Goal: Task Accomplishment & Management: Manage account settings

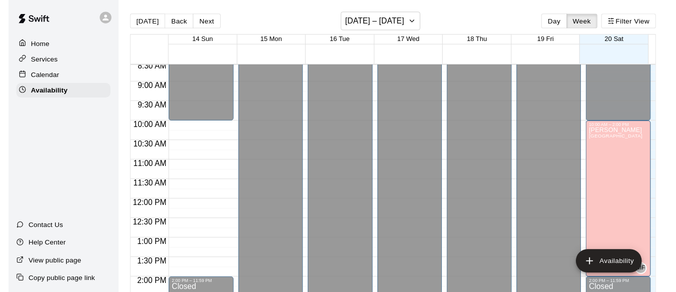
scroll to position [343, 0]
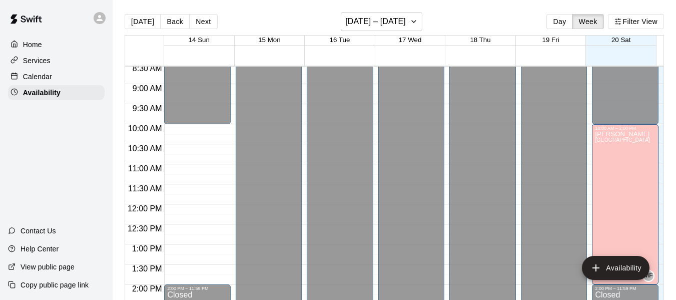
click at [37, 76] on p "Calendar" at bounding box center [37, 77] width 29 height 10
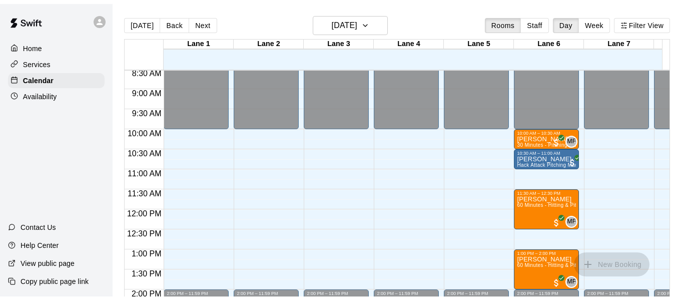
scroll to position [334, 0]
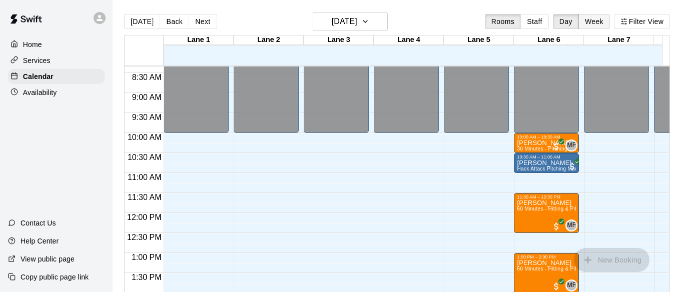
click at [604, 22] on button "Week" at bounding box center [595, 21] width 32 height 15
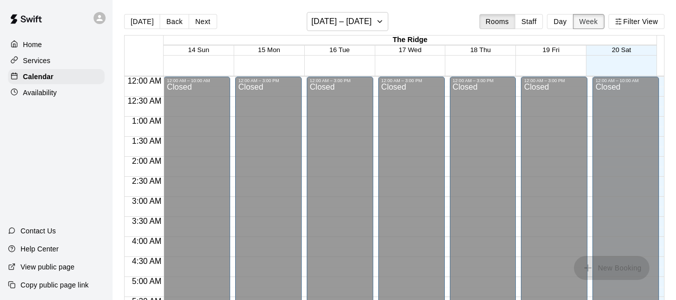
scroll to position [330, 0]
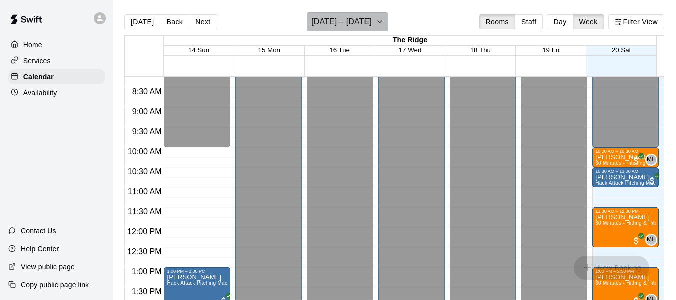
click at [380, 20] on icon "button" at bounding box center [380, 22] width 8 height 12
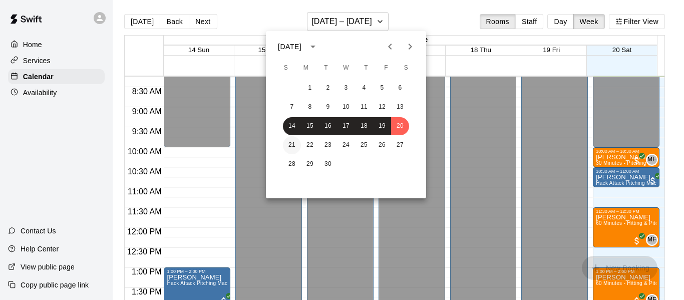
click at [290, 142] on button "21" at bounding box center [292, 145] width 18 height 18
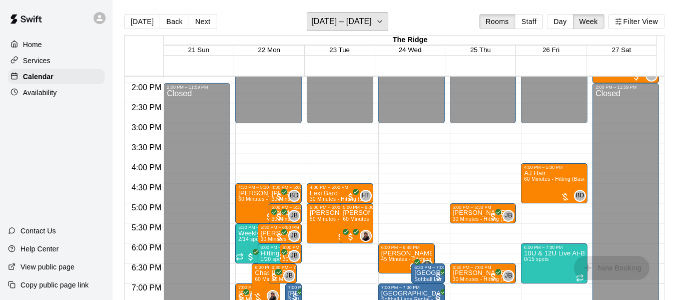
scroll to position [599, 0]
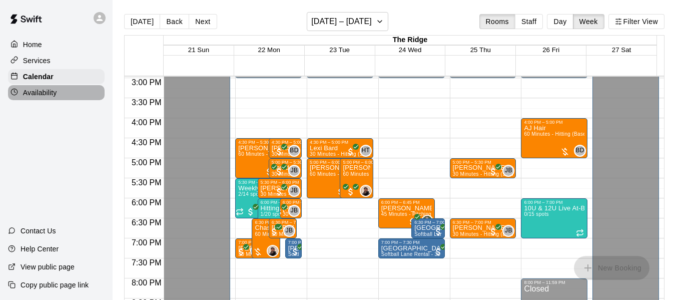
click at [44, 93] on p "Availability" at bounding box center [40, 93] width 34 height 10
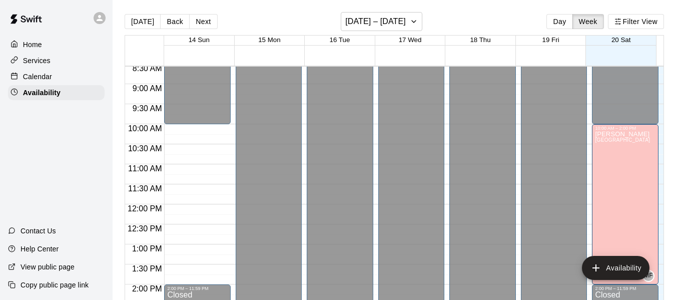
scroll to position [340, 0]
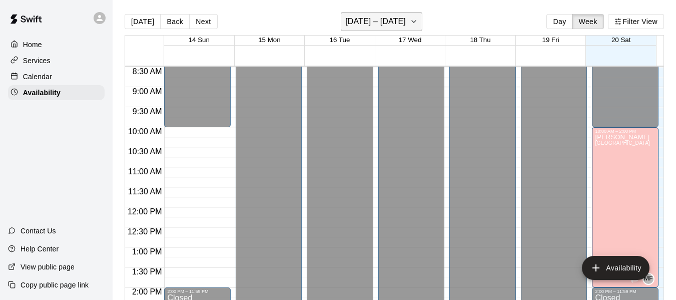
click at [417, 20] on icon "button" at bounding box center [414, 22] width 8 height 12
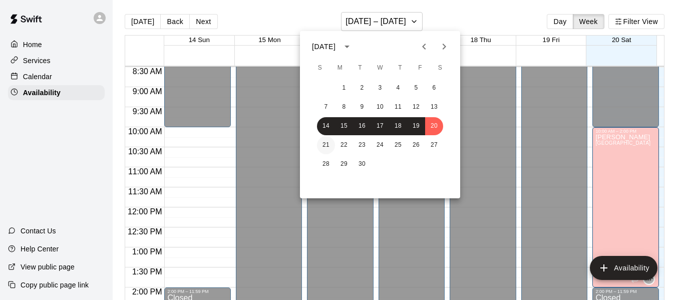
click at [326, 145] on button "21" at bounding box center [326, 145] width 18 height 18
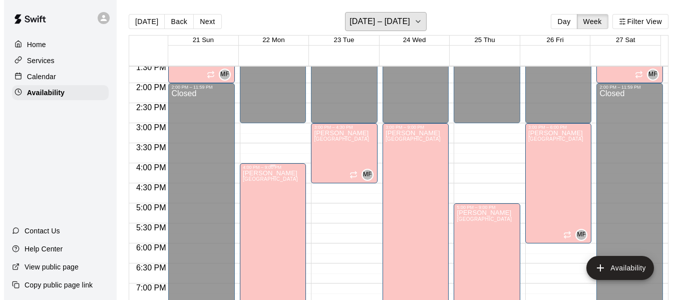
scroll to position [544, 0]
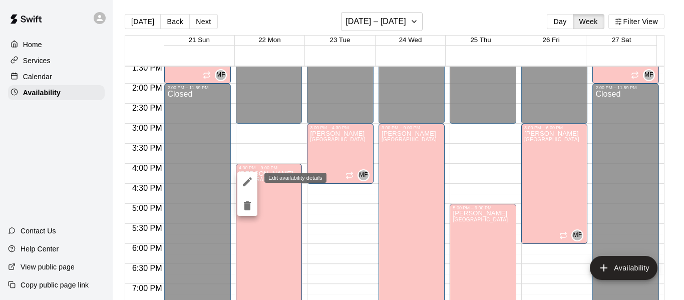
click at [247, 183] on icon "edit" at bounding box center [247, 181] width 9 height 9
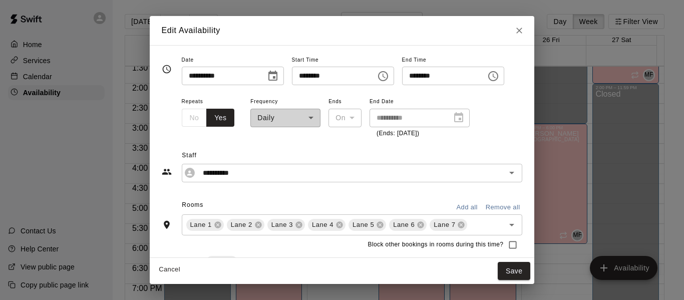
click at [389, 79] on icon "Choose time, selected time is 4:00 PM" at bounding box center [383, 76] width 12 height 12
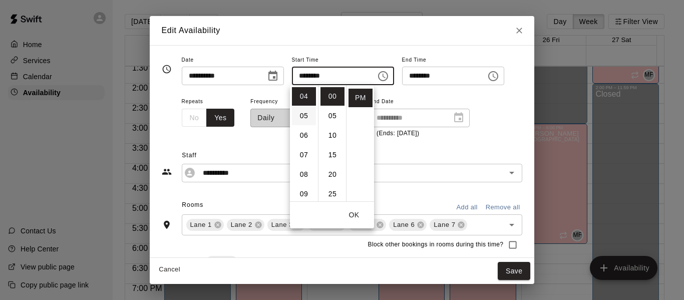
scroll to position [22, 0]
click at [300, 131] on li "03" at bounding box center [304, 133] width 24 height 19
type input "********"
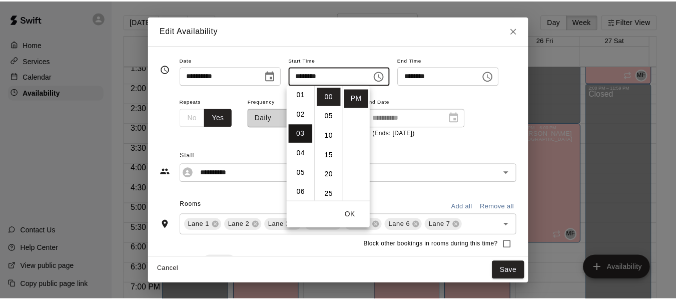
scroll to position [59, 0]
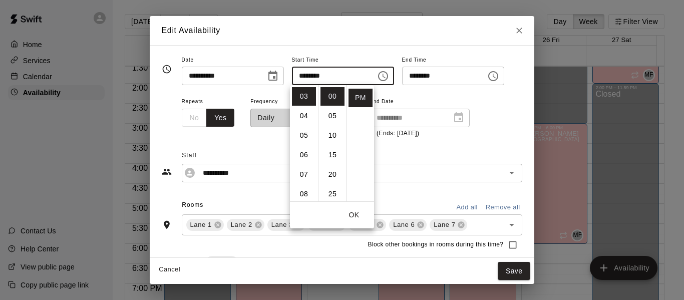
click at [354, 215] on button "OK" at bounding box center [354, 215] width 32 height 19
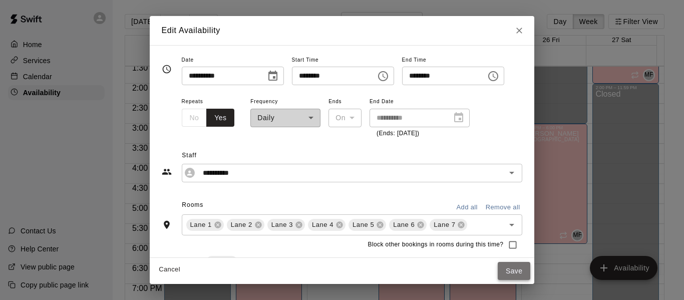
click at [530, 269] on button "Save" at bounding box center [514, 271] width 33 height 19
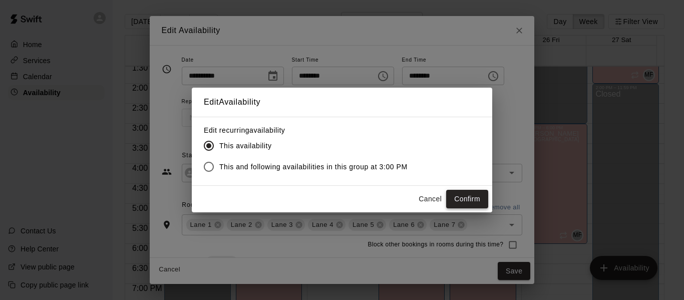
click at [467, 198] on button "Confirm" at bounding box center [467, 199] width 42 height 19
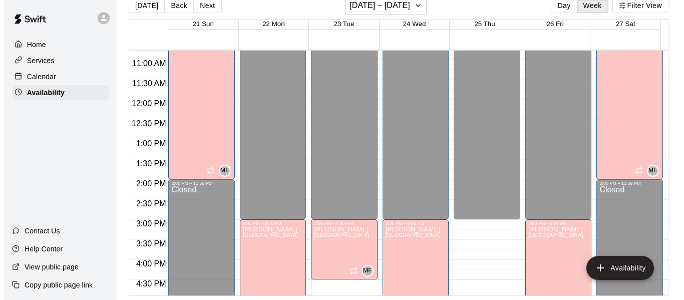
scroll to position [439, 0]
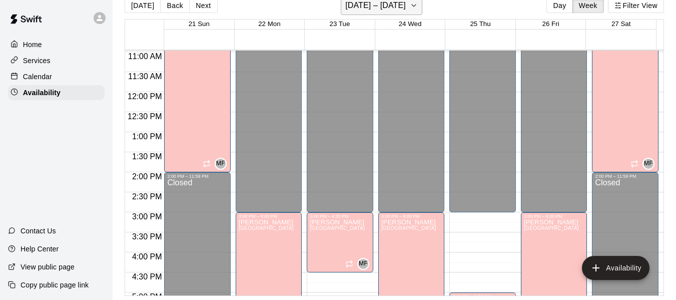
click at [416, 6] on icon "button" at bounding box center [414, 6] width 4 height 2
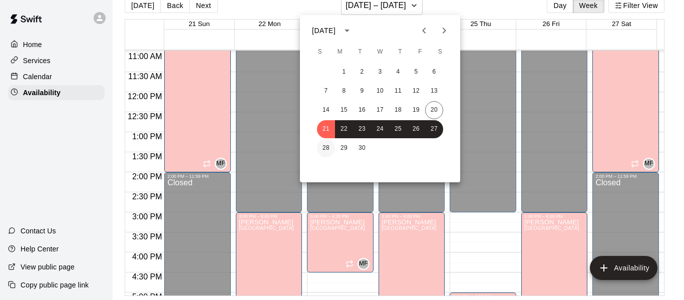
click at [325, 148] on button "28" at bounding box center [326, 148] width 18 height 18
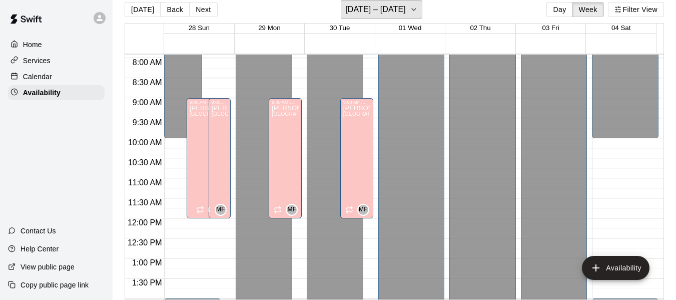
scroll to position [316, 0]
click at [194, 147] on div "[PERSON_NAME][GEOGRAPHIC_DATA][PERSON_NAME][PERSON_NAME][PERSON_NAME][PERSON_NA…" at bounding box center [206, 255] width 32 height 300
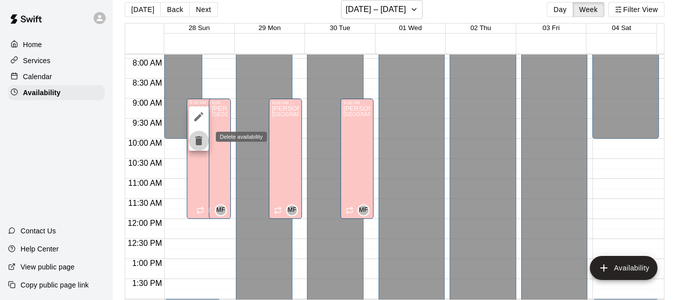
click at [195, 140] on icon "delete" at bounding box center [199, 141] width 12 height 12
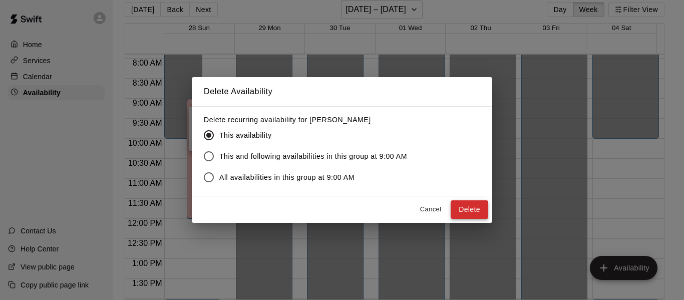
click at [466, 204] on button "Delete" at bounding box center [470, 209] width 38 height 19
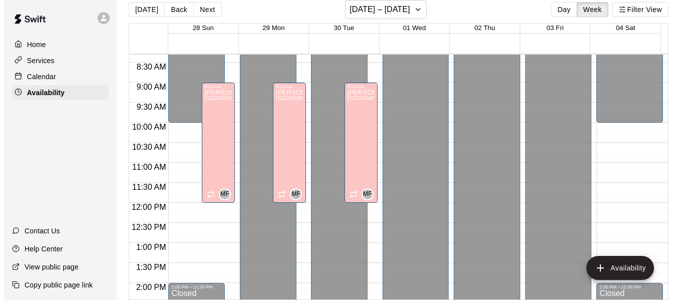
scroll to position [332, 0]
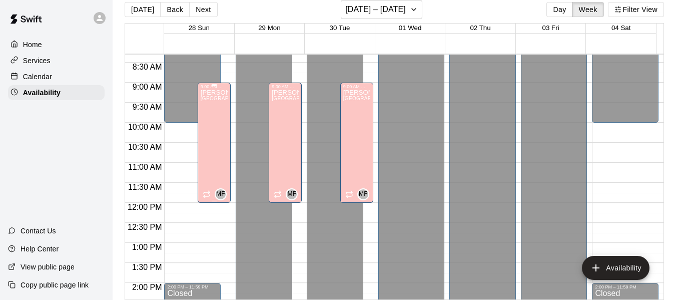
click at [208, 120] on div "[PERSON_NAME][GEOGRAPHIC_DATA][PERSON_NAME][PERSON_NAME][PERSON_NAME][PERSON_NA…" at bounding box center [214, 239] width 27 height 300
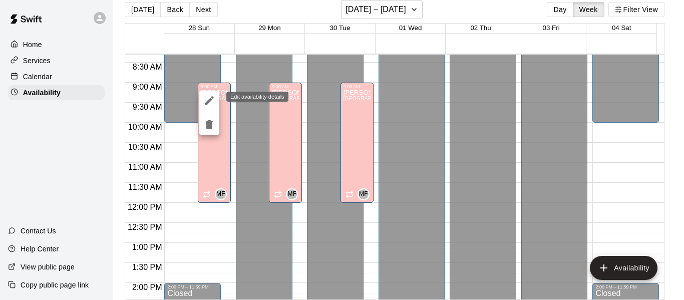
click at [206, 97] on icon "edit" at bounding box center [209, 101] width 12 height 12
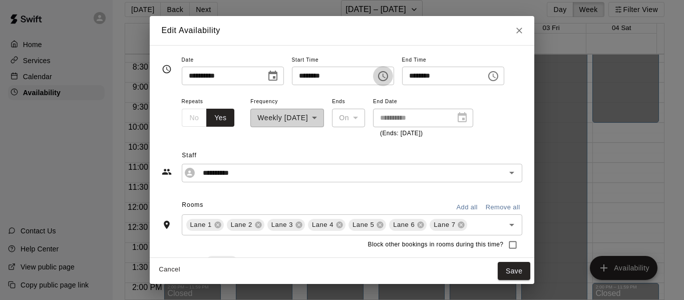
click at [389, 76] on icon "Choose time, selected time is 9:00 AM" at bounding box center [383, 76] width 12 height 12
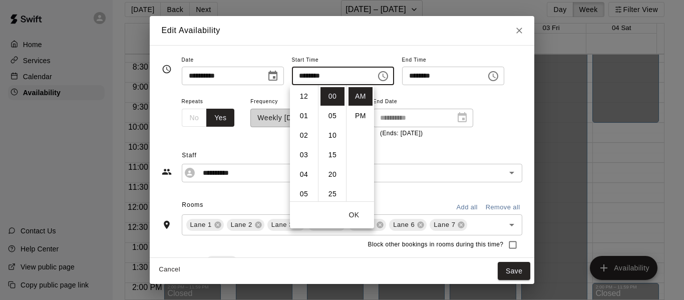
scroll to position [176, 0]
click at [304, 114] on li "10" at bounding box center [304, 116] width 24 height 19
type input "********"
click at [499, 78] on icon "Choose time, selected time is 12:00 PM" at bounding box center [493, 76] width 12 height 12
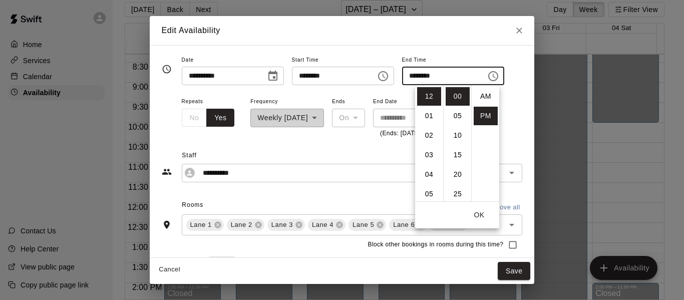
scroll to position [18, 0]
click at [430, 135] on li "02" at bounding box center [429, 135] width 24 height 19
type input "********"
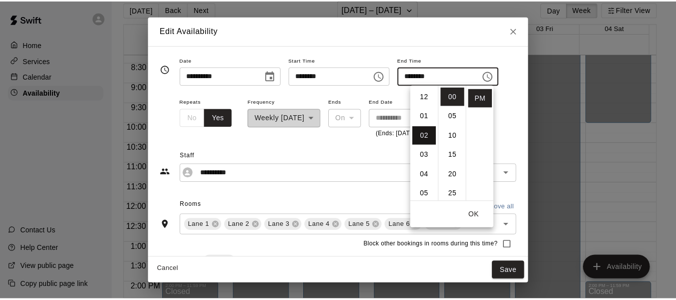
scroll to position [39, 0]
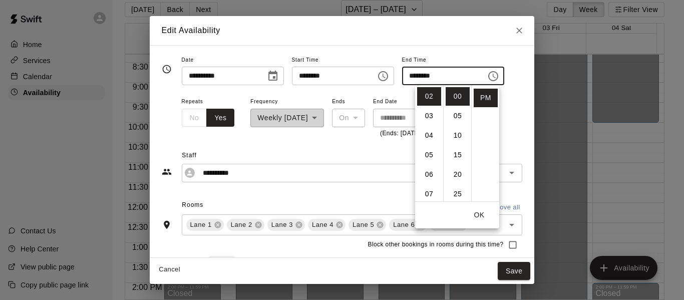
click at [476, 216] on button "OK" at bounding box center [479, 215] width 32 height 19
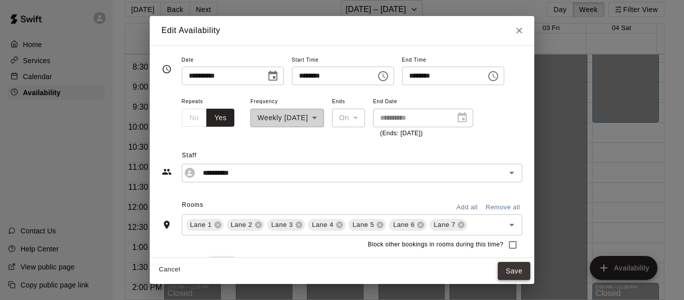
click at [528, 268] on button "Save" at bounding box center [514, 271] width 33 height 19
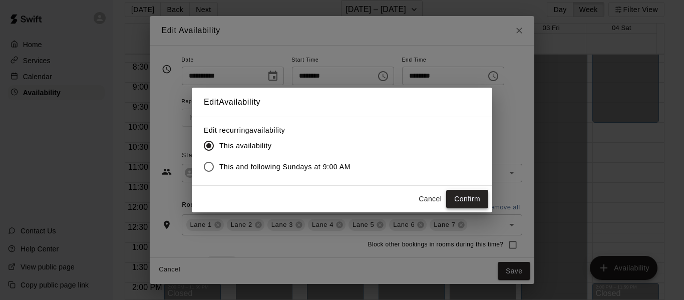
click at [469, 195] on button "Confirm" at bounding box center [467, 199] width 42 height 19
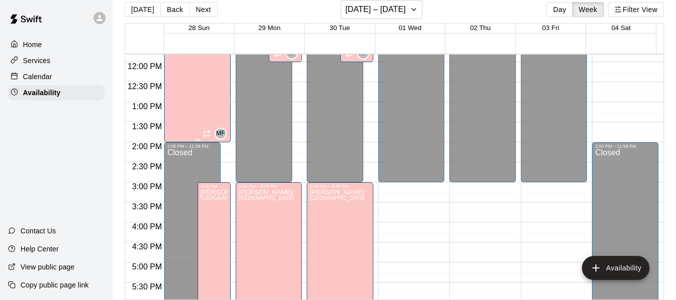
scroll to position [485, 0]
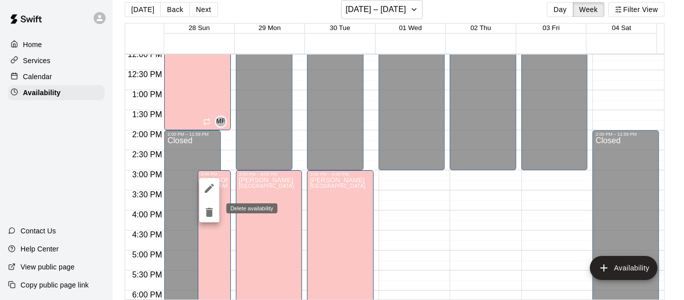
click at [208, 211] on icon "delete" at bounding box center [209, 212] width 7 height 9
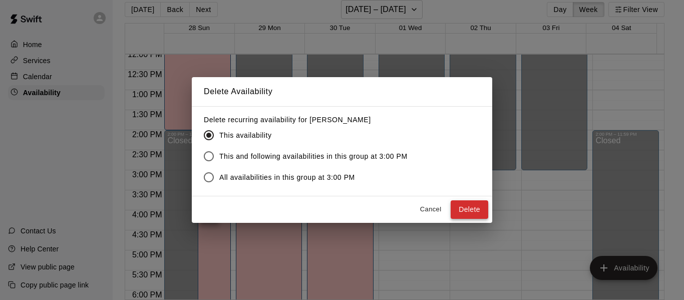
click at [468, 206] on button "Delete" at bounding box center [470, 209] width 38 height 19
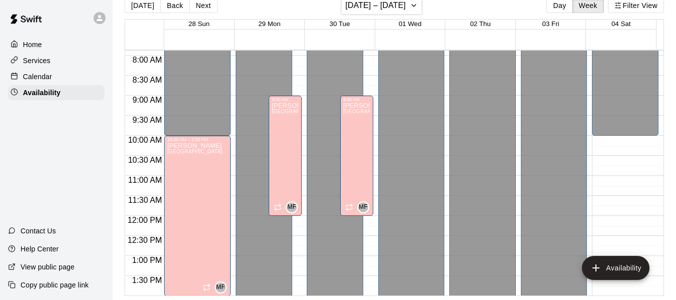
scroll to position [316, 0]
click at [278, 169] on div "[PERSON_NAME][GEOGRAPHIC_DATA][PERSON_NAME][PERSON_NAME][PERSON_NAME][PERSON_NA…" at bounding box center [285, 252] width 27 height 300
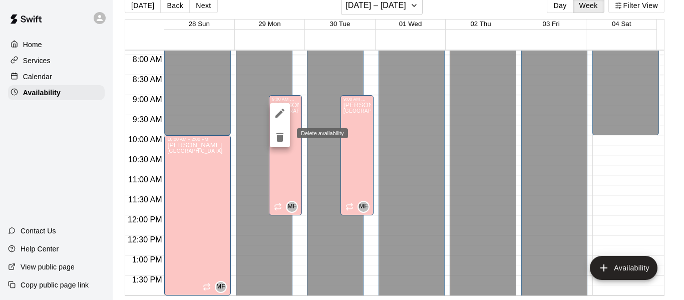
click at [279, 140] on icon "delete" at bounding box center [279, 137] width 7 height 9
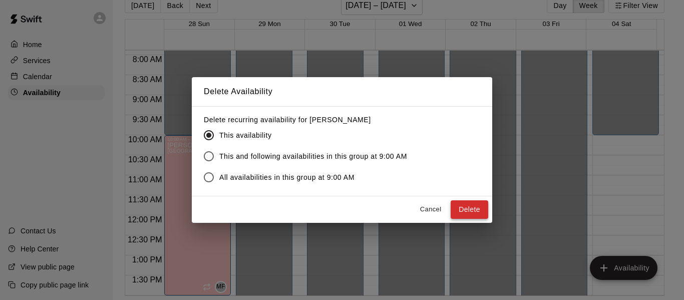
click at [467, 205] on button "Delete" at bounding box center [470, 209] width 38 height 19
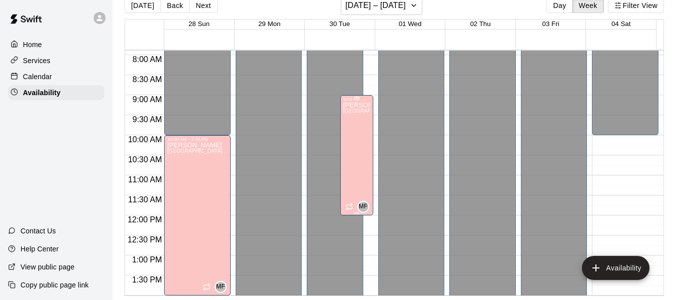
click at [344, 130] on div "[PERSON_NAME][GEOGRAPHIC_DATA][PERSON_NAME][PERSON_NAME][PERSON_NAME][PERSON_NA…" at bounding box center [356, 252] width 27 height 300
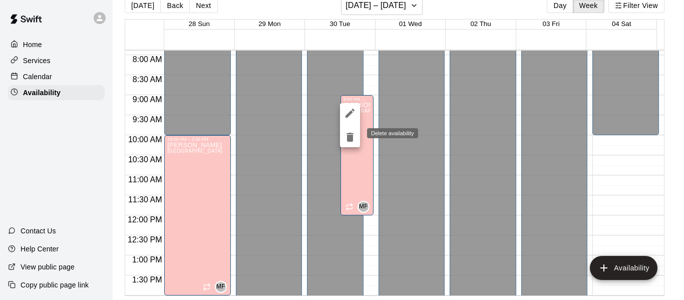
click at [350, 139] on icon "delete" at bounding box center [349, 137] width 7 height 9
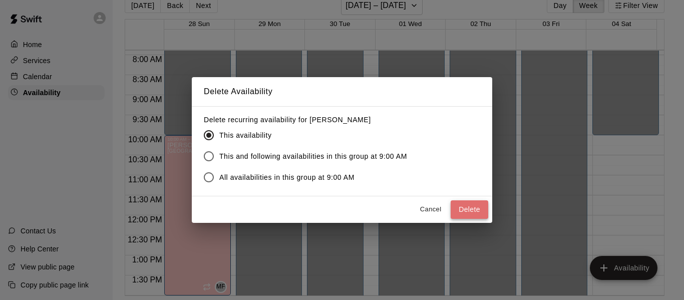
click at [469, 208] on button "Delete" at bounding box center [470, 209] width 38 height 19
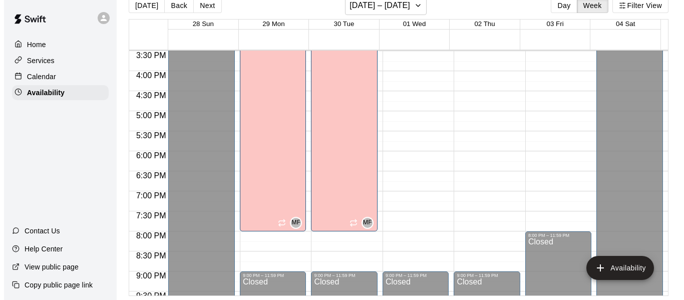
scroll to position [632, 0]
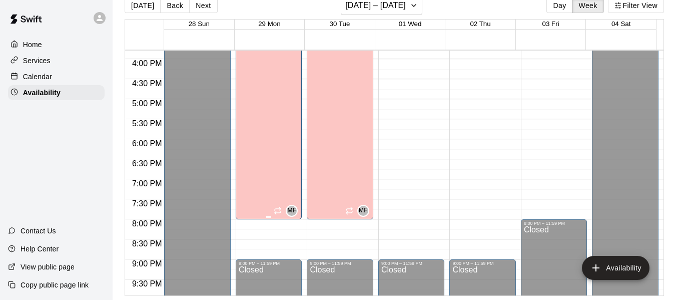
click at [264, 141] on div "[PERSON_NAME][GEOGRAPHIC_DATA][PERSON_NAME][PERSON_NAME][PERSON_NAME][PERSON_NA…" at bounding box center [266, 176] width 55 height 300
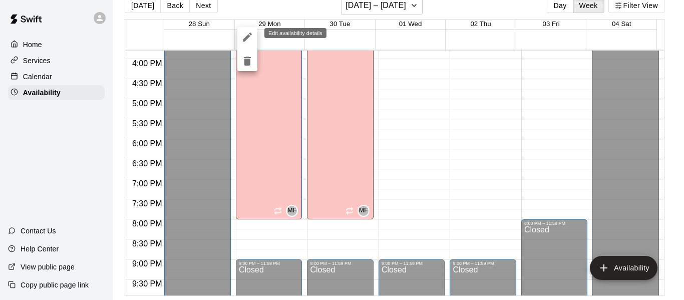
click at [246, 36] on icon "edit" at bounding box center [247, 37] width 12 height 12
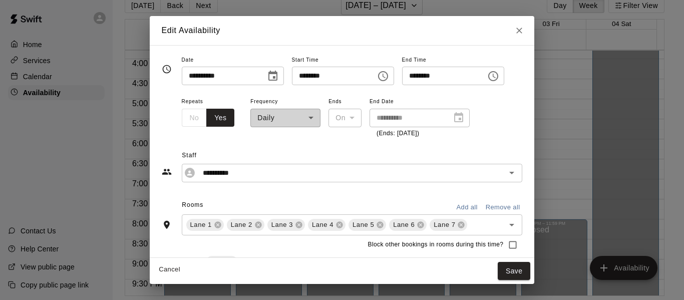
click at [499, 76] on icon "Choose time, selected time is 8:00 PM" at bounding box center [493, 76] width 12 height 12
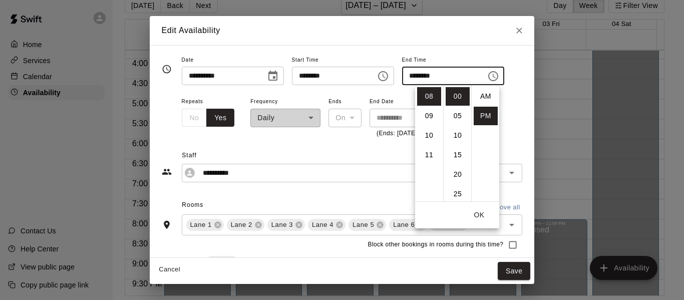
scroll to position [18, 0]
click at [428, 114] on li "09" at bounding box center [429, 116] width 24 height 19
type input "********"
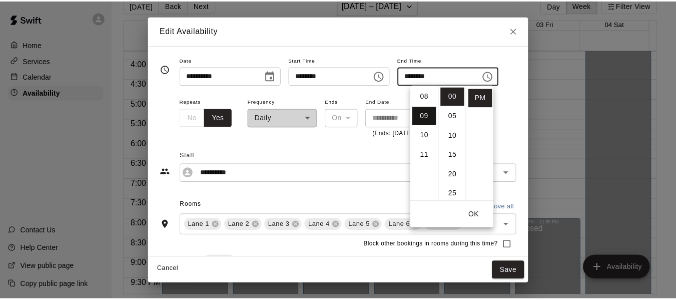
scroll to position [176, 0]
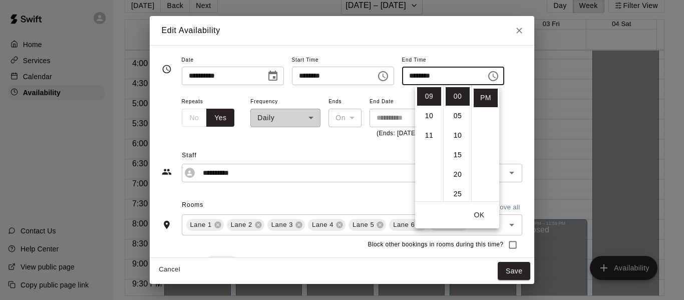
click at [481, 211] on button "OK" at bounding box center [479, 215] width 32 height 19
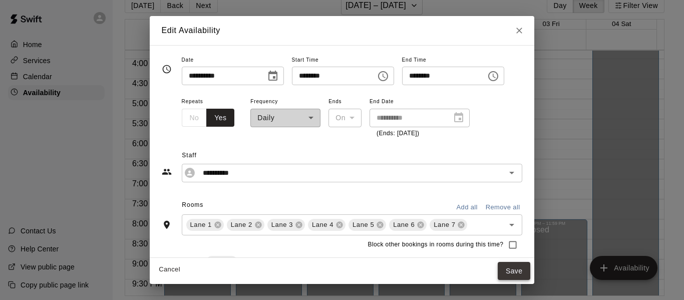
click at [530, 267] on button "Save" at bounding box center [514, 271] width 33 height 19
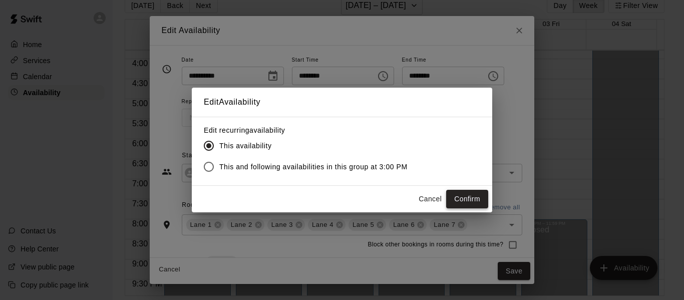
click at [468, 192] on button "Confirm" at bounding box center [467, 199] width 42 height 19
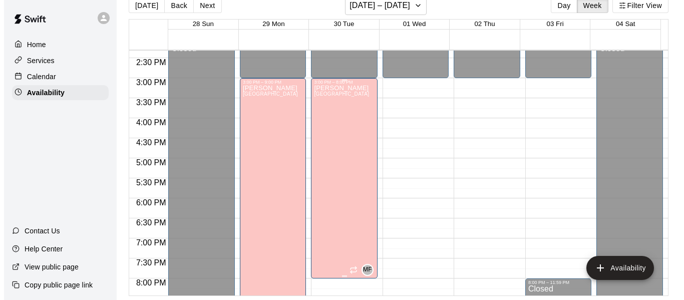
scroll to position [573, 0]
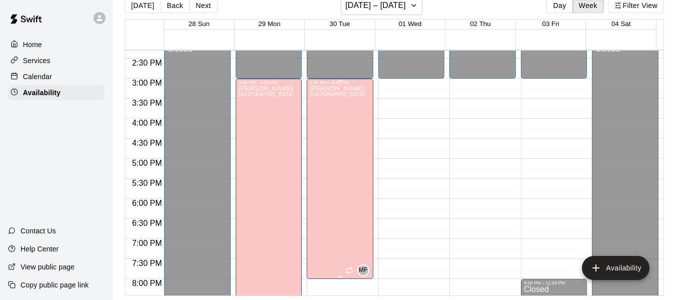
click at [334, 155] on div "[PERSON_NAME][GEOGRAPHIC_DATA][PERSON_NAME][PERSON_NAME][PERSON_NAME][PERSON_NA…" at bounding box center [337, 235] width 55 height 300
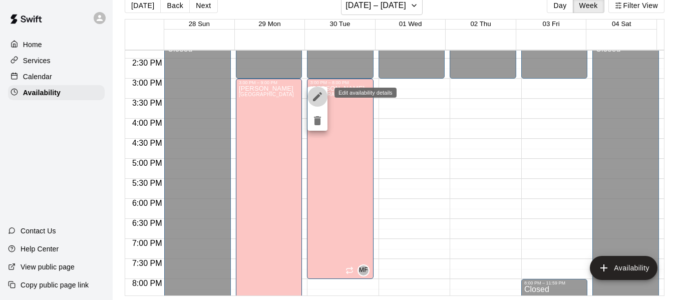
click at [313, 97] on icon "edit" at bounding box center [317, 97] width 12 height 12
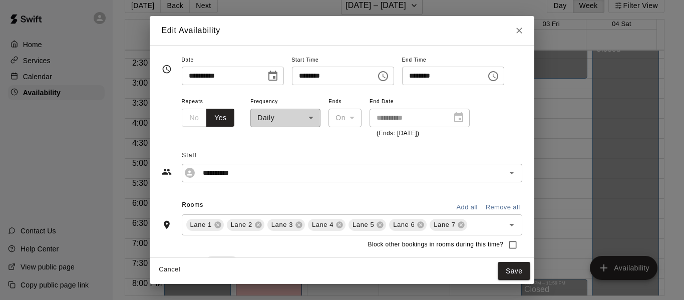
click at [499, 78] on icon "Choose time, selected time is 8:00 PM" at bounding box center [493, 76] width 12 height 12
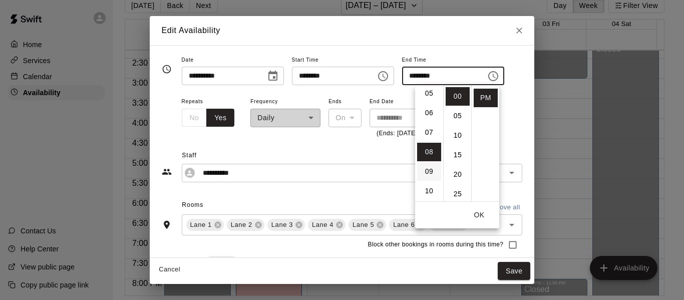
scroll to position [99, 0]
click at [427, 113] on li "06" at bounding box center [429, 114] width 24 height 19
type input "********"
click at [477, 217] on button "OK" at bounding box center [479, 215] width 32 height 19
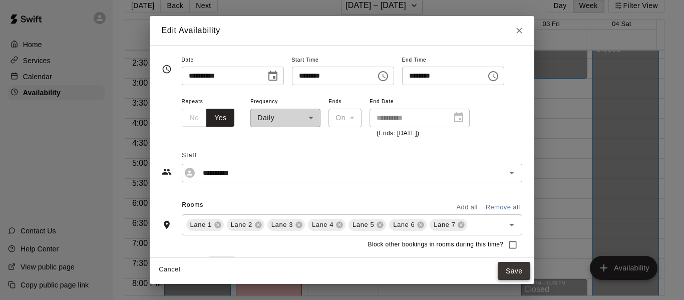
click at [529, 265] on button "Save" at bounding box center [514, 271] width 33 height 19
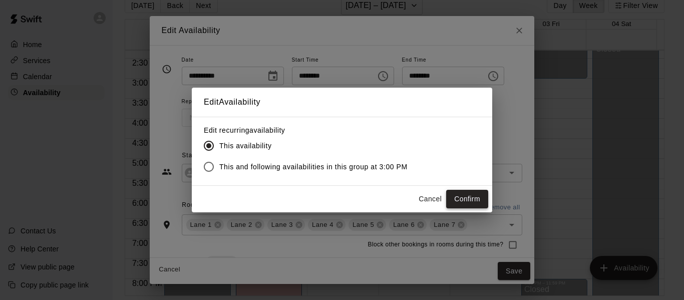
click at [472, 197] on button "Confirm" at bounding box center [467, 199] width 42 height 19
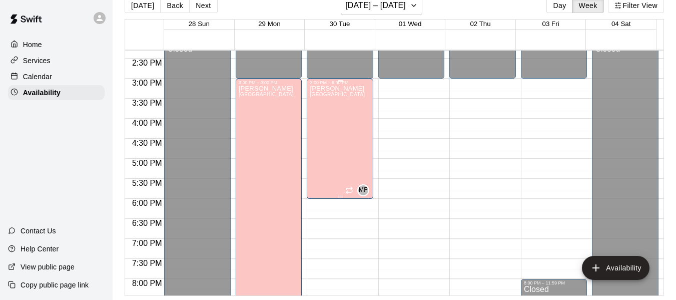
click at [331, 95] on span "[GEOGRAPHIC_DATA]" at bounding box center [337, 95] width 55 height 6
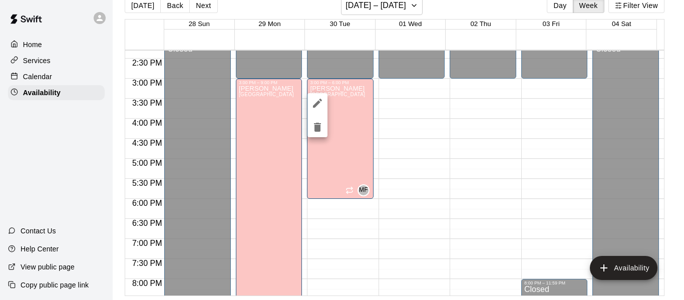
click at [439, 149] on div at bounding box center [342, 150] width 684 height 300
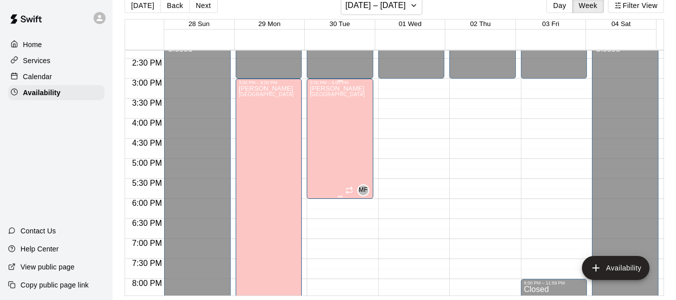
click at [344, 112] on div "[PERSON_NAME][GEOGRAPHIC_DATA][PERSON_NAME][PERSON_NAME][PERSON_NAME][PERSON_NA…" at bounding box center [337, 235] width 55 height 300
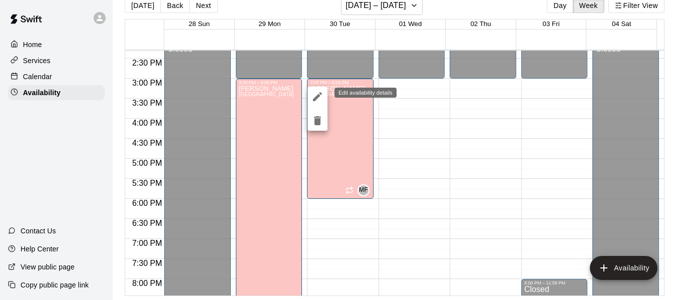
click at [315, 96] on icon "edit" at bounding box center [317, 97] width 12 height 12
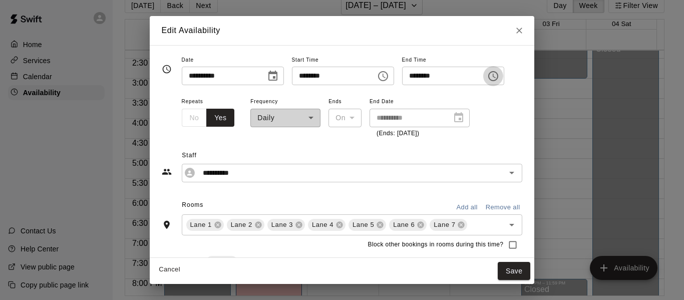
click at [499, 78] on icon "Choose time, selected time is 6:00 PM" at bounding box center [493, 76] width 12 height 12
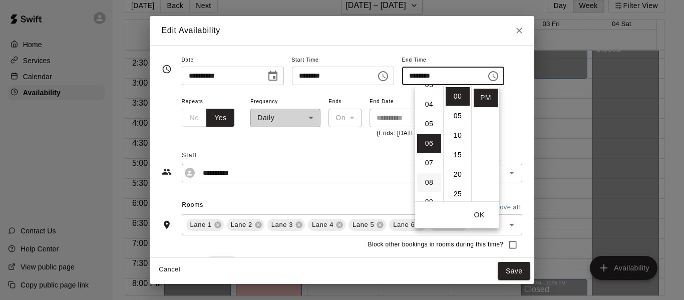
scroll to position [69, 0]
click at [426, 124] on li "05" at bounding box center [429, 125] width 24 height 19
type input "********"
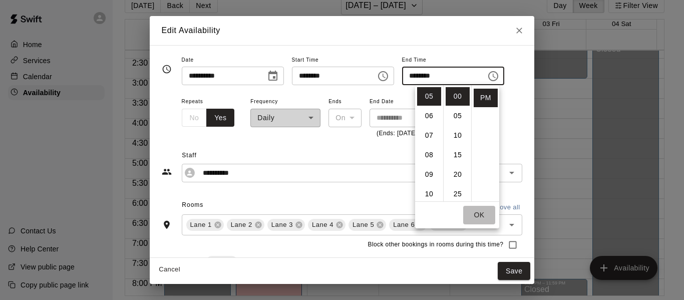
click at [476, 212] on button "OK" at bounding box center [479, 215] width 32 height 19
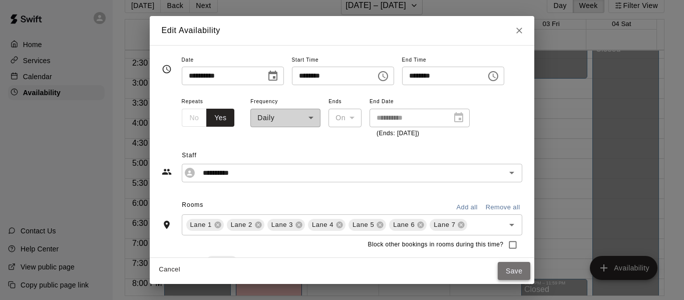
click at [530, 270] on button "Save" at bounding box center [514, 271] width 33 height 19
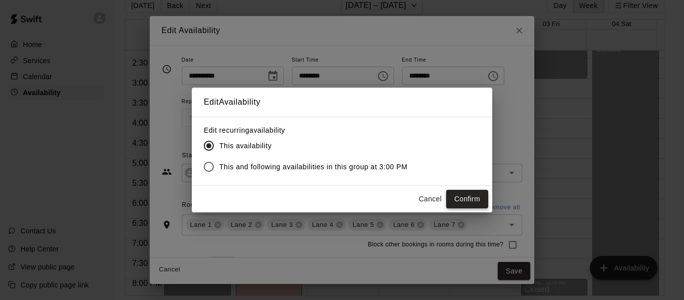
click at [465, 194] on button "Confirm" at bounding box center [467, 199] width 42 height 19
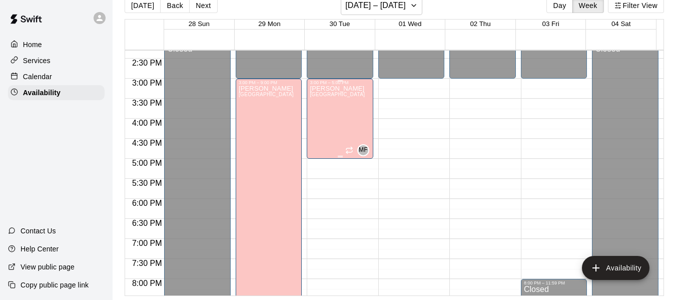
click at [330, 103] on div "[PERSON_NAME][GEOGRAPHIC_DATA][PERSON_NAME][PERSON_NAME][PERSON_NAME][PERSON_NA…" at bounding box center [337, 235] width 55 height 300
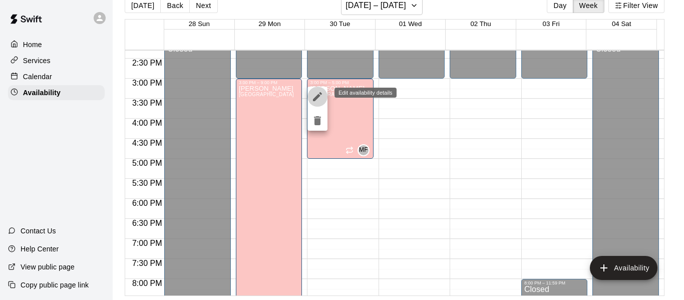
click at [317, 90] on button "edit" at bounding box center [317, 97] width 20 height 20
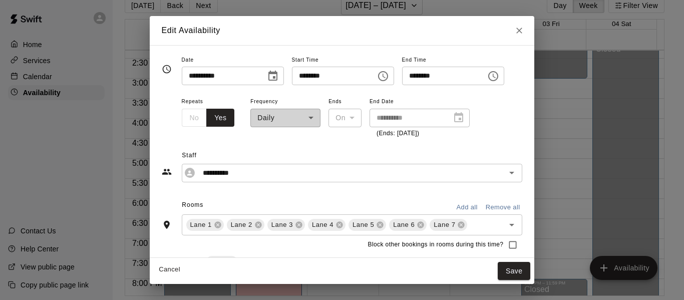
click at [389, 77] on icon "Choose time, selected time is 3:00 PM" at bounding box center [383, 76] width 12 height 12
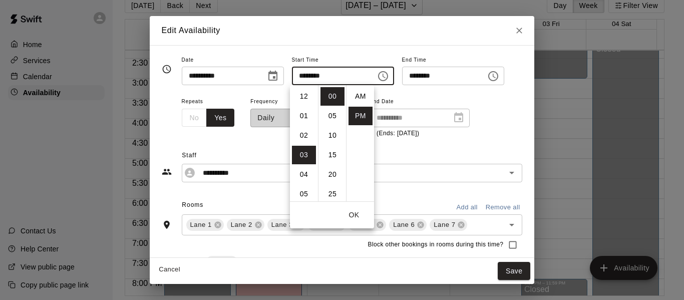
scroll to position [18, 0]
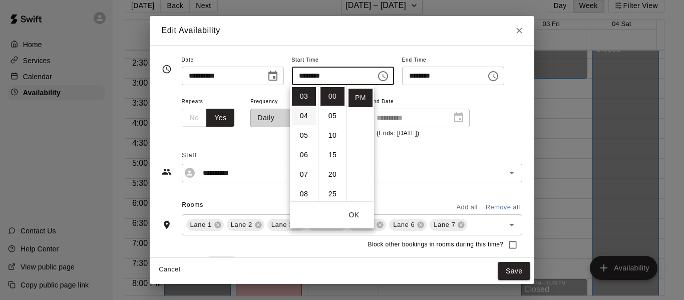
click at [301, 114] on li "04" at bounding box center [304, 116] width 24 height 19
click at [389, 72] on icon "Choose time, selected time is 4:00 PM" at bounding box center [383, 76] width 12 height 12
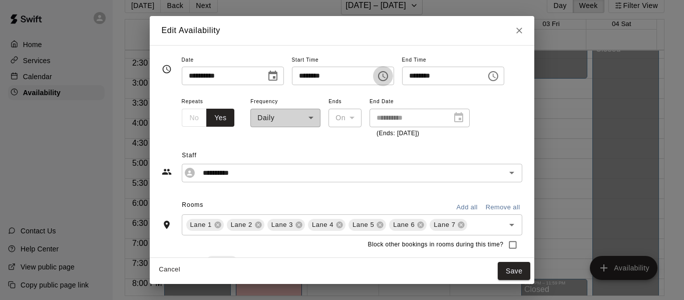
click at [389, 73] on icon "Choose time, selected time is 4:00 PM" at bounding box center [383, 76] width 12 height 12
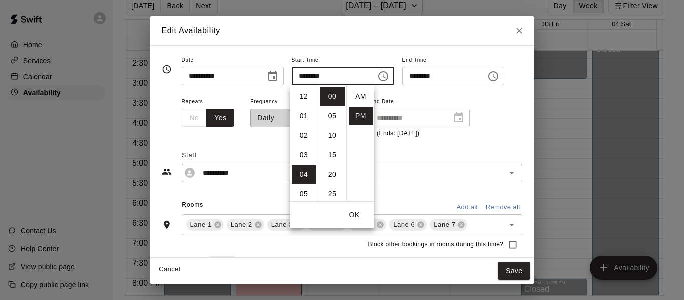
scroll to position [18, 0]
click at [302, 148] on li "03" at bounding box center [304, 150] width 24 height 19
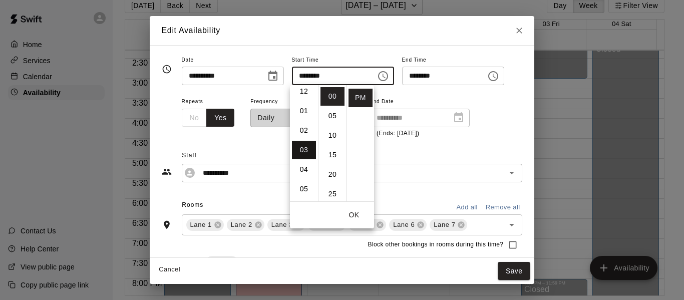
type input "********"
click at [479, 77] on input "********" at bounding box center [440, 76] width 77 height 19
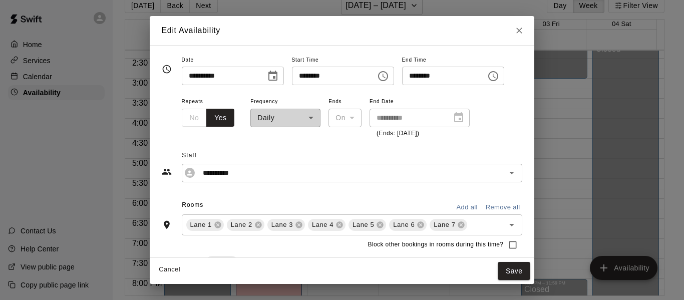
click at [499, 76] on icon "Choose time, selected time is 5:00 PM" at bounding box center [493, 76] width 12 height 12
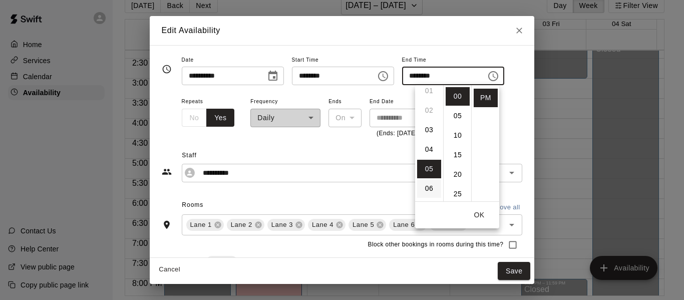
scroll to position [25, 0]
click at [427, 150] on li "04" at bounding box center [429, 150] width 24 height 19
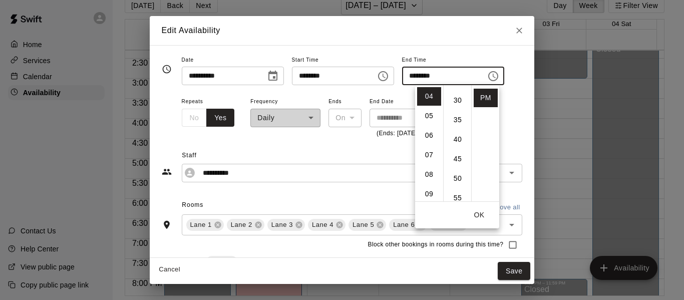
scroll to position [114, 0]
click at [455, 155] on li "45" at bounding box center [458, 158] width 24 height 19
type input "********"
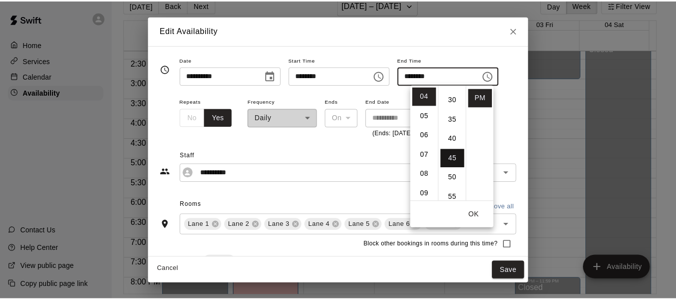
scroll to position [176, 0]
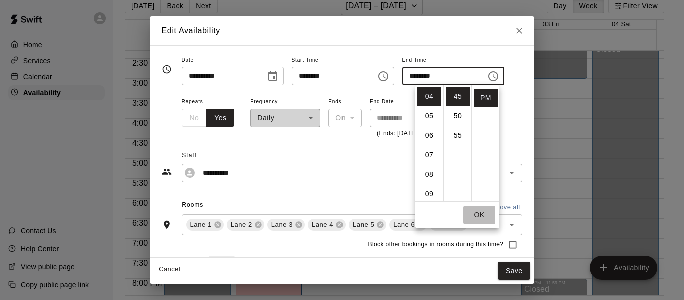
click at [480, 213] on button "OK" at bounding box center [479, 215] width 32 height 19
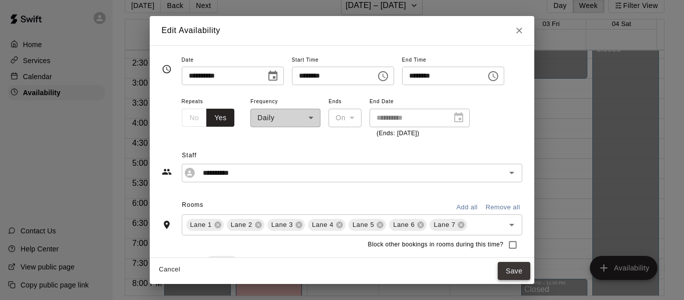
click at [528, 269] on button "Save" at bounding box center [514, 271] width 33 height 19
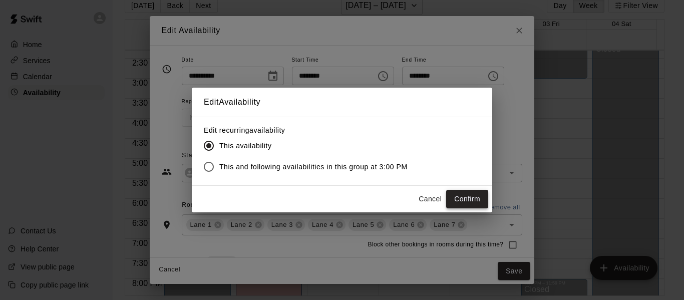
click at [467, 192] on button "Confirm" at bounding box center [467, 199] width 42 height 19
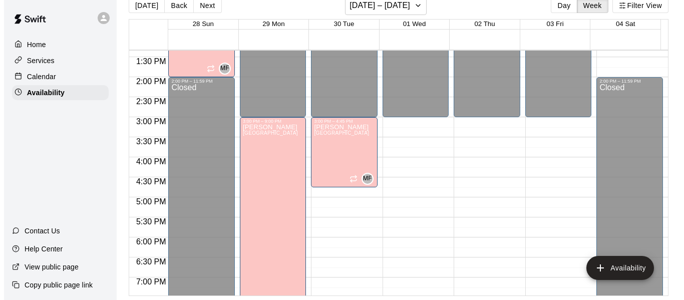
scroll to position [535, 0]
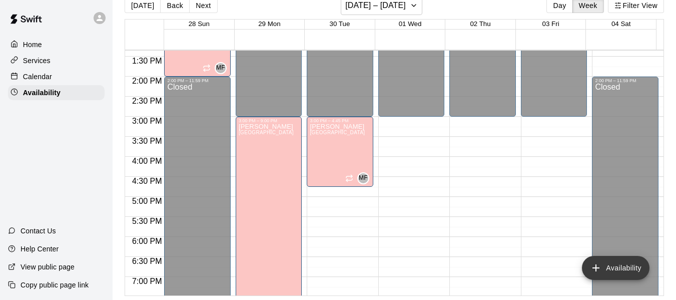
click at [625, 265] on button "Availability" at bounding box center [616, 268] width 68 height 24
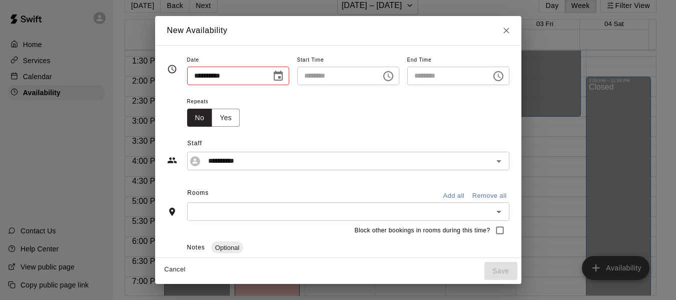
type input "**********"
type input "********"
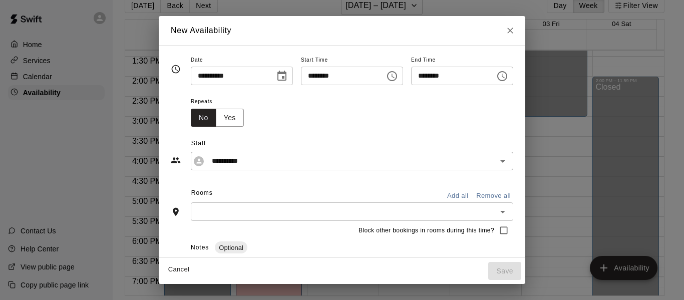
click at [398, 77] on icon "Choose time, selected time is 8:00 AM" at bounding box center [392, 76] width 12 height 12
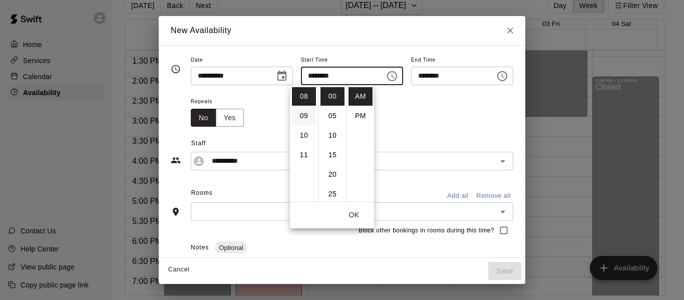
scroll to position [0, 0]
click at [302, 154] on li "03" at bounding box center [304, 155] width 24 height 19
click at [357, 116] on li "PM" at bounding box center [360, 116] width 24 height 19
type input "********"
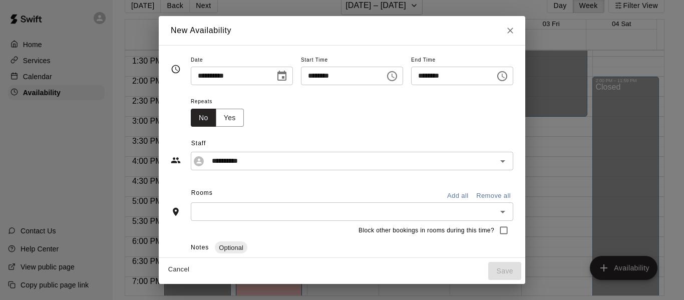
scroll to position [18, 0]
click at [480, 76] on input "********" at bounding box center [449, 76] width 77 height 19
click at [508, 76] on icon "Choose time, selected time is 3:30 PM" at bounding box center [502, 76] width 12 height 12
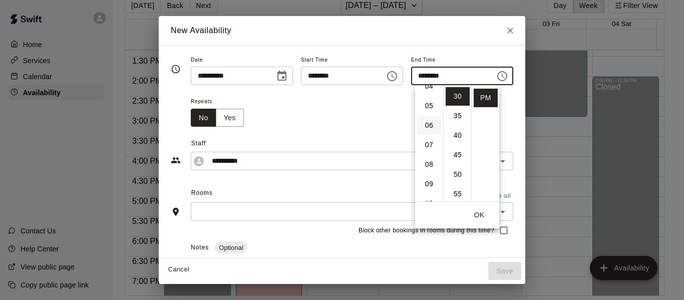
scroll to position [89, 0]
click at [426, 180] on li "09" at bounding box center [429, 183] width 24 height 19
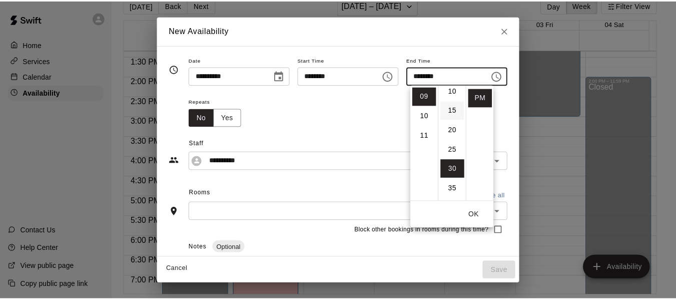
scroll to position [0, 0]
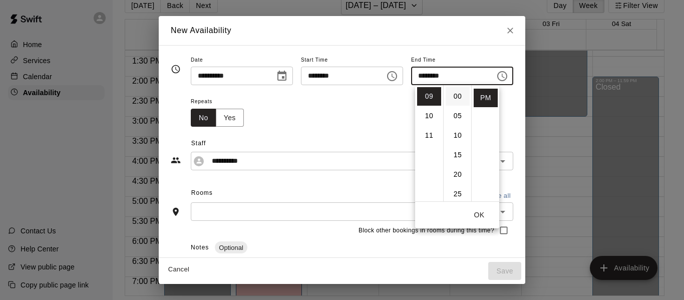
click at [454, 94] on li "00" at bounding box center [458, 96] width 24 height 19
type input "********"
click at [481, 213] on button "OK" at bounding box center [479, 215] width 32 height 19
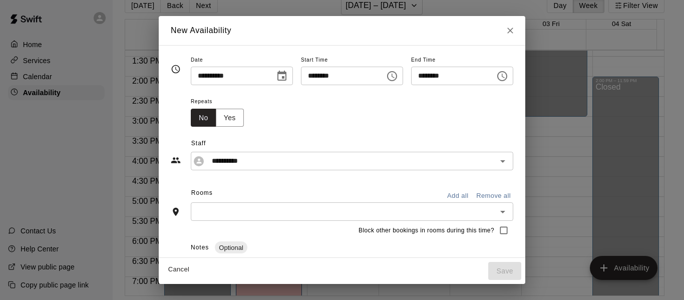
click at [474, 193] on button "Add all" at bounding box center [458, 196] width 32 height 16
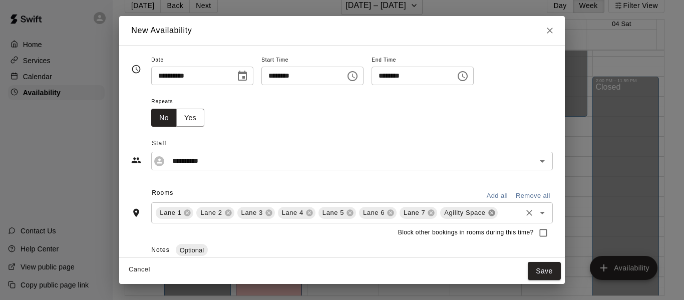
click at [488, 213] on icon at bounding box center [492, 213] width 8 height 8
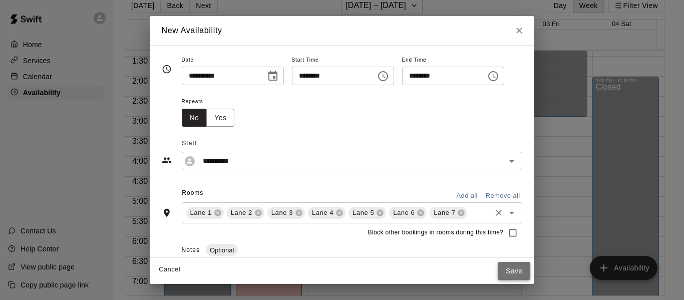
click at [531, 268] on button "Save" at bounding box center [514, 271] width 33 height 19
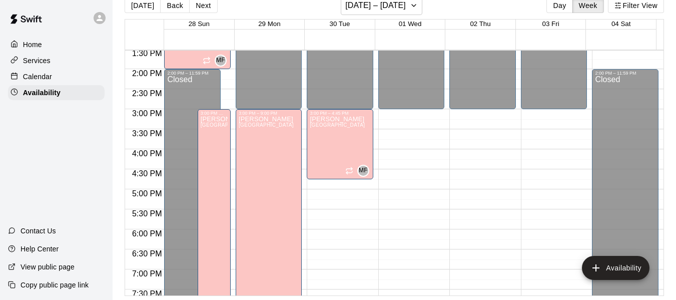
scroll to position [542, 0]
click at [210, 168] on div "[PERSON_NAME][GEOGRAPHIC_DATA][PERSON_NAME][PERSON_NAME][PERSON_NAME][PERSON_NA…" at bounding box center [214, 266] width 27 height 300
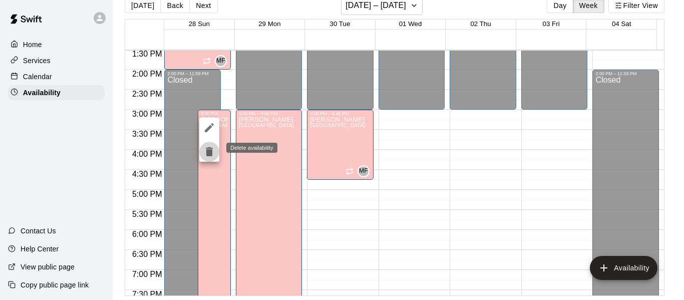
click at [209, 153] on icon "delete" at bounding box center [209, 151] width 7 height 9
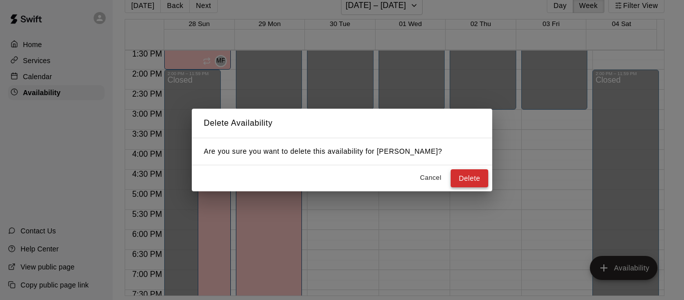
click at [471, 174] on button "Delete" at bounding box center [470, 178] width 38 height 19
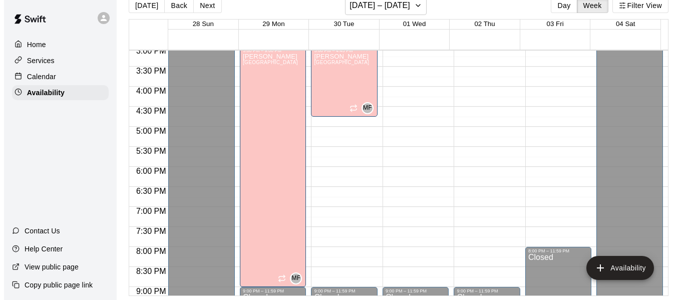
scroll to position [613, 0]
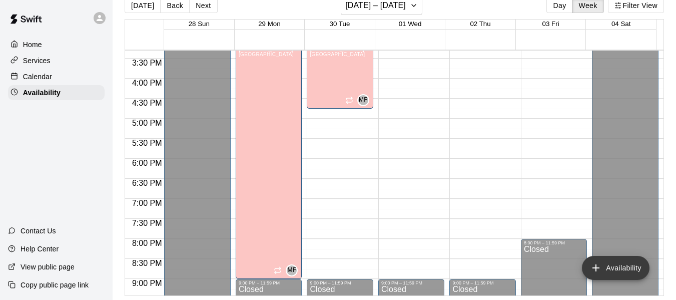
click at [607, 266] on button "Availability" at bounding box center [616, 268] width 68 height 24
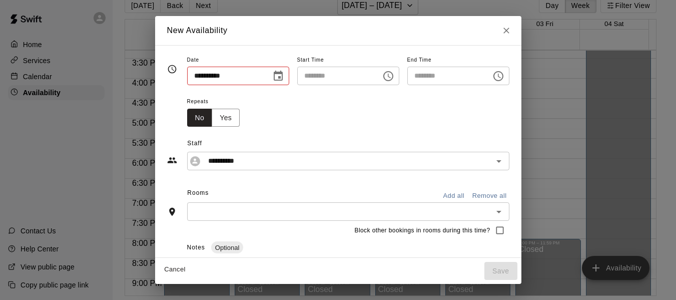
type input "**********"
type input "********"
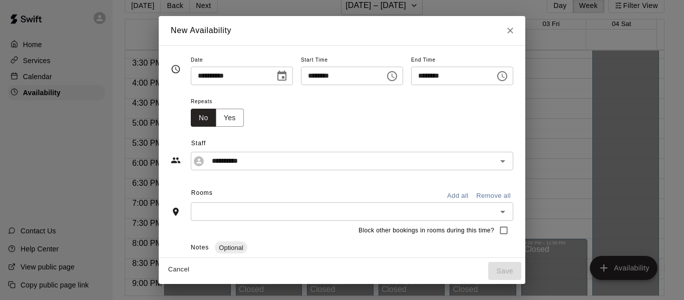
click at [276, 76] on icon "Choose date, selected date is Sep 28, 2025" at bounding box center [282, 76] width 12 height 12
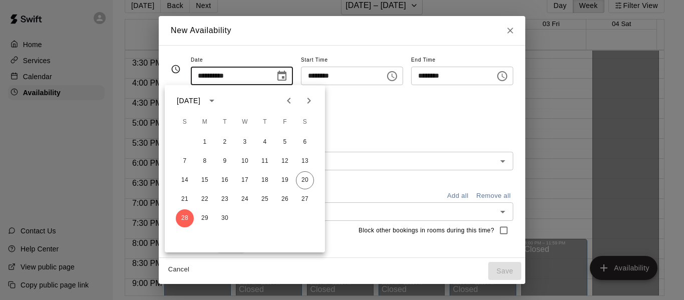
click at [309, 101] on icon "Next month" at bounding box center [309, 101] width 12 height 12
click at [244, 140] on button "1" at bounding box center [245, 142] width 18 height 18
type input "**********"
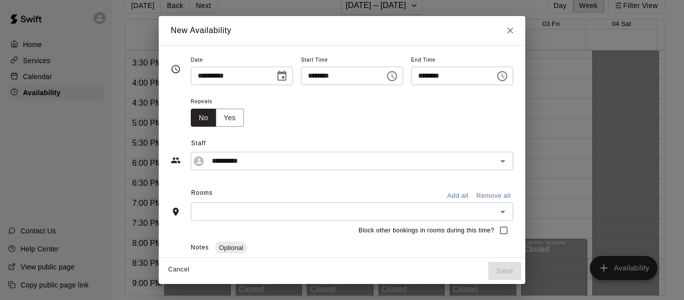
click at [394, 77] on icon "Choose time, selected time is 8:00 AM" at bounding box center [392, 76] width 3 height 5
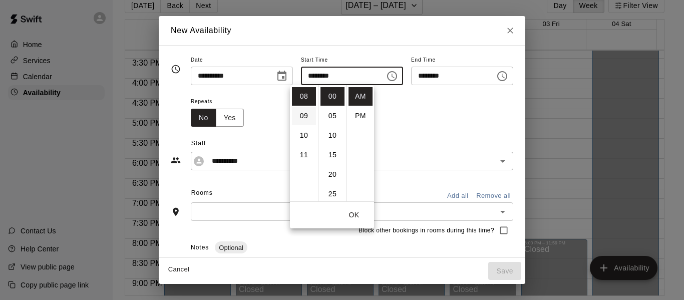
scroll to position [0, 0]
click at [302, 154] on li "03" at bounding box center [304, 155] width 24 height 19
click at [362, 111] on li "PM" at bounding box center [360, 116] width 24 height 19
type input "********"
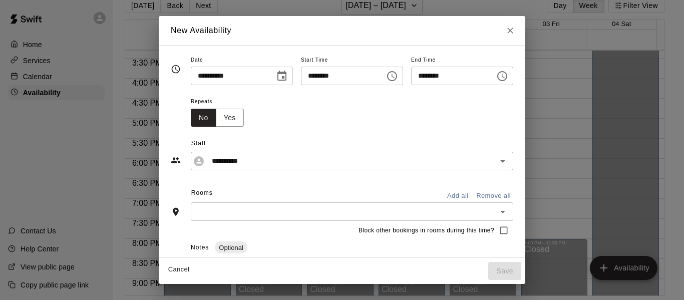
scroll to position [18, 0]
click at [508, 73] on icon "Choose time, selected time is 3:30 PM" at bounding box center [502, 76] width 12 height 12
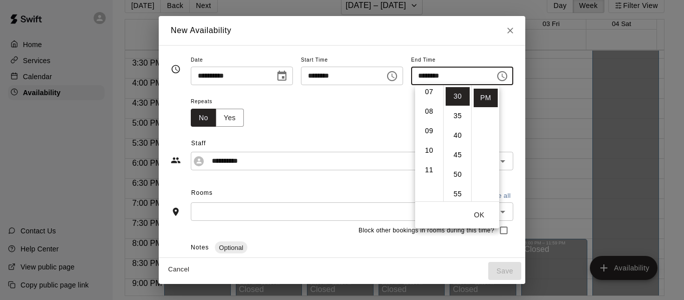
scroll to position [142, 0]
click at [426, 130] on li "09" at bounding box center [429, 130] width 24 height 19
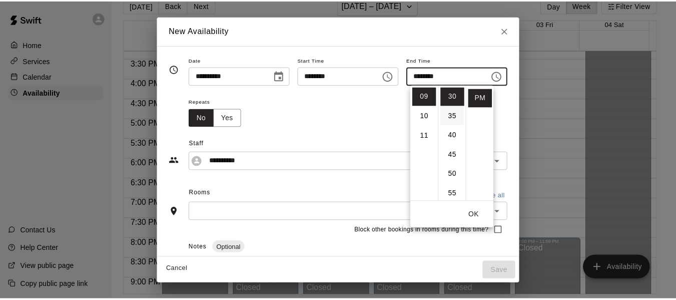
scroll to position [0, 0]
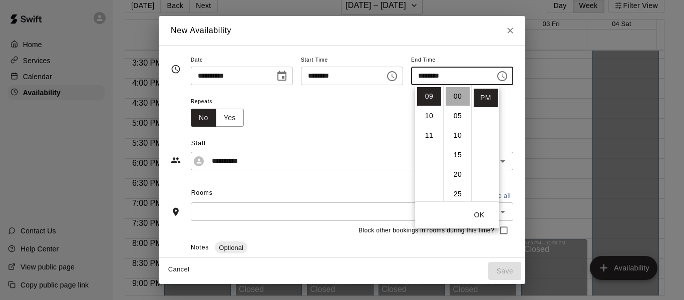
click at [454, 97] on li "00" at bounding box center [458, 96] width 24 height 19
type input "********"
click at [483, 215] on button "OK" at bounding box center [479, 215] width 32 height 19
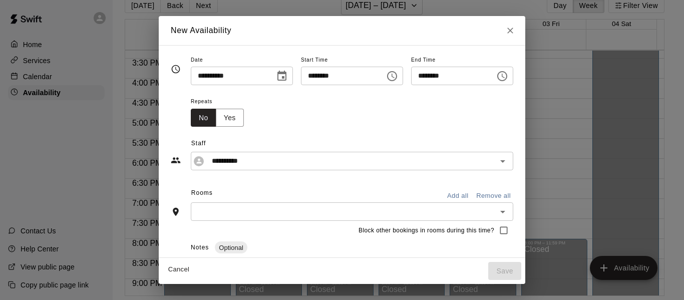
click at [474, 193] on button "Add all" at bounding box center [458, 196] width 32 height 16
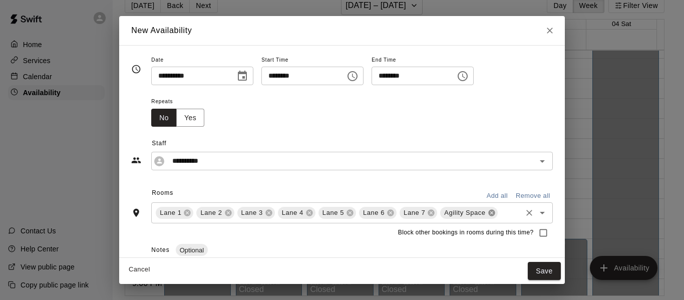
click at [488, 213] on icon at bounding box center [491, 213] width 7 height 7
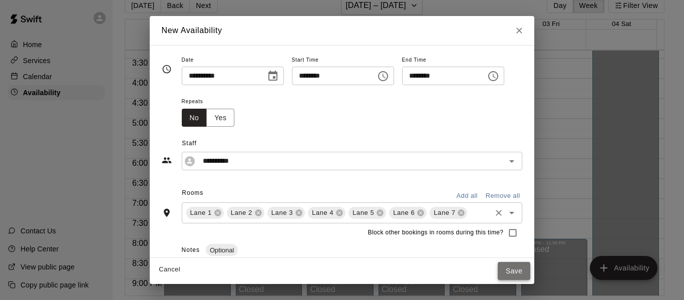
click at [527, 266] on button "Save" at bounding box center [514, 271] width 33 height 19
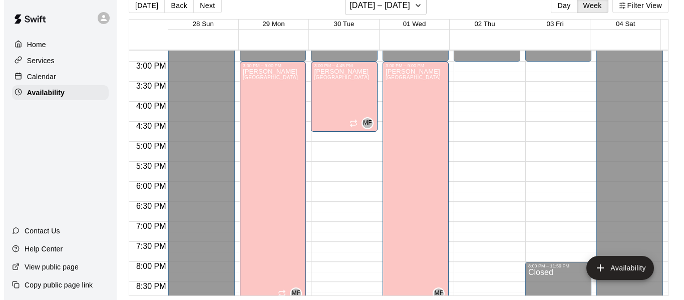
scroll to position [591, 0]
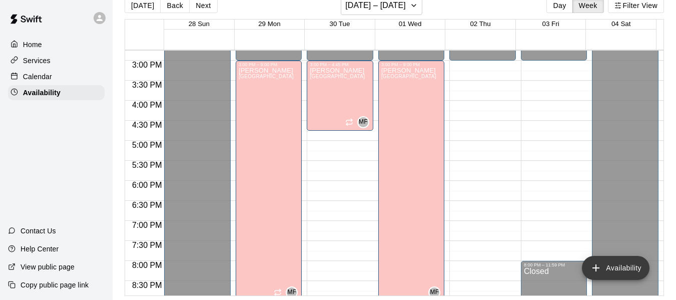
click at [609, 267] on button "Availability" at bounding box center [616, 268] width 68 height 24
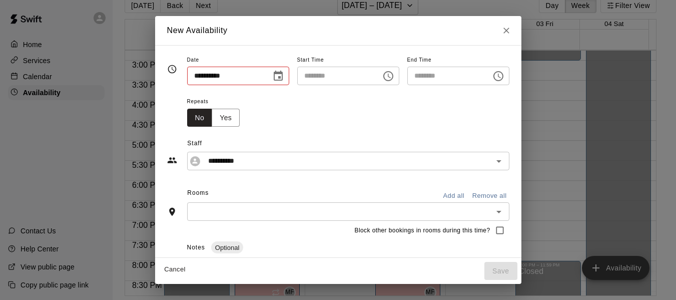
type input "**********"
type input "********"
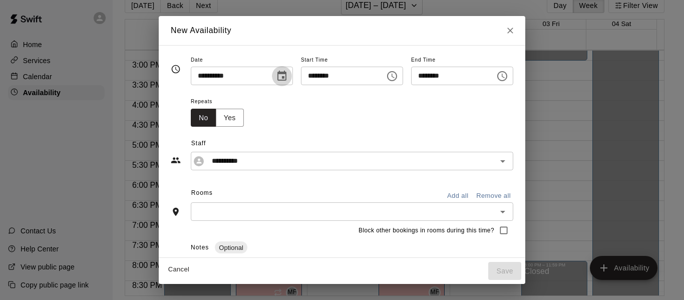
click at [277, 76] on icon "Choose date, selected date is Sep 28, 2025" at bounding box center [281, 76] width 9 height 10
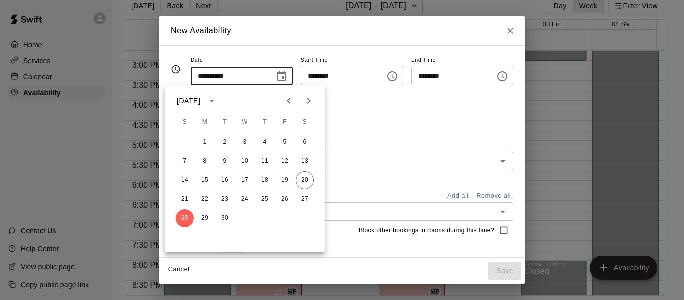
click at [308, 101] on icon "Next month" at bounding box center [309, 101] width 12 height 12
click at [263, 140] on button "2" at bounding box center [265, 142] width 18 height 18
type input "**********"
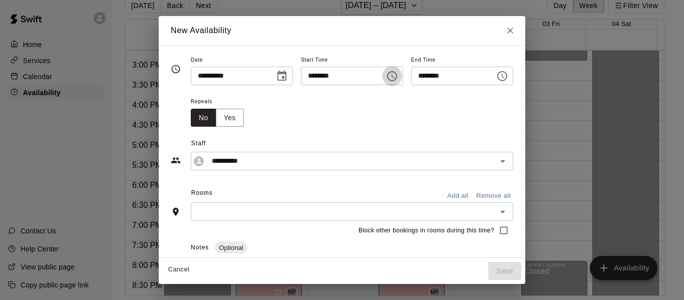
click at [398, 77] on icon "Choose time, selected time is 8:00 AM" at bounding box center [392, 76] width 12 height 12
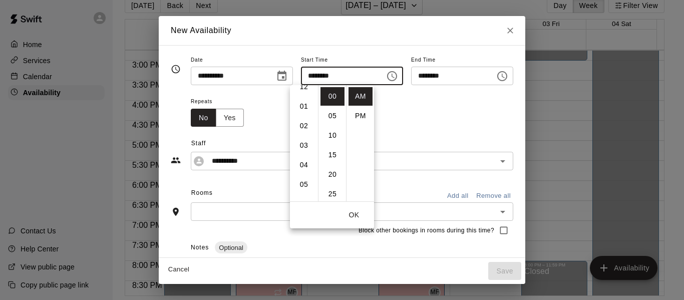
scroll to position [9, 0]
click at [301, 144] on li "03" at bounding box center [304, 146] width 24 height 19
click at [360, 115] on li "PM" at bounding box center [360, 116] width 24 height 19
type input "********"
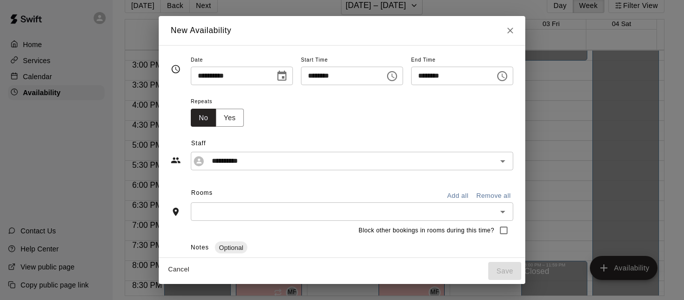
scroll to position [18, 0]
click at [508, 71] on icon "Choose time, selected time is 3:30 PM" at bounding box center [502, 76] width 12 height 12
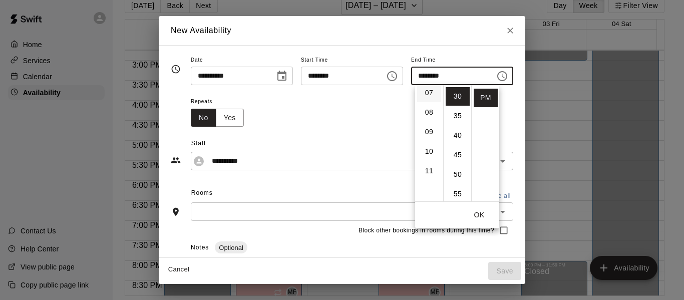
scroll to position [141, 0]
click at [427, 129] on li "09" at bounding box center [429, 131] width 24 height 19
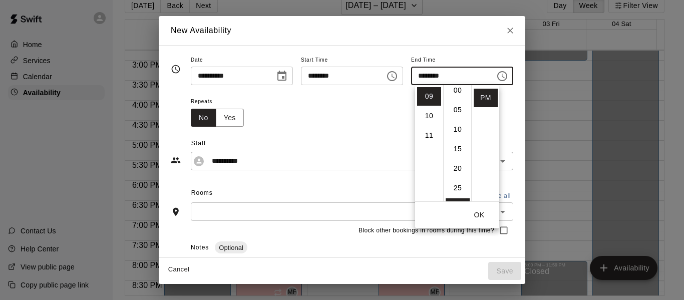
click at [454, 127] on li "10" at bounding box center [458, 129] width 24 height 19
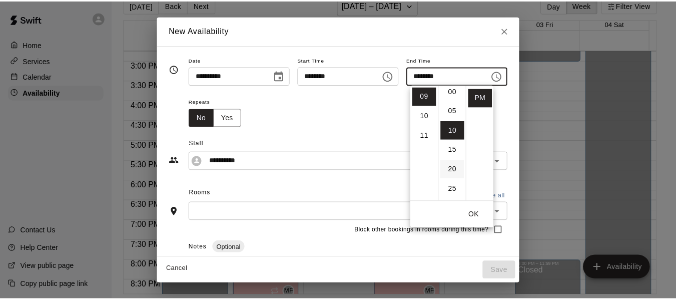
scroll to position [0, 0]
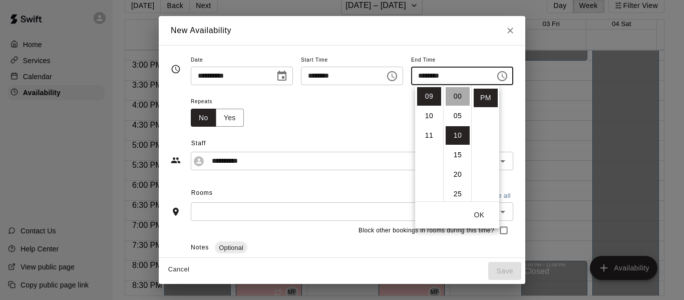
click at [456, 93] on li "00" at bounding box center [458, 96] width 24 height 19
type input "********"
click at [480, 218] on button "OK" at bounding box center [479, 215] width 32 height 19
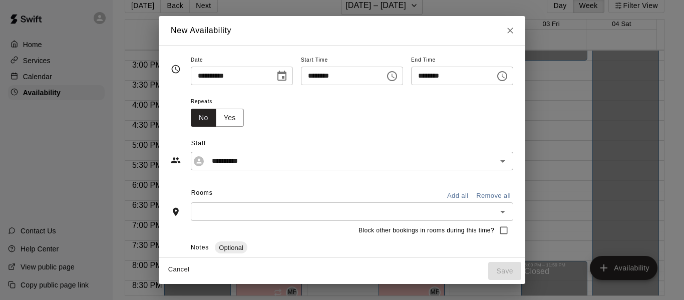
click at [474, 195] on button "Add all" at bounding box center [458, 196] width 32 height 16
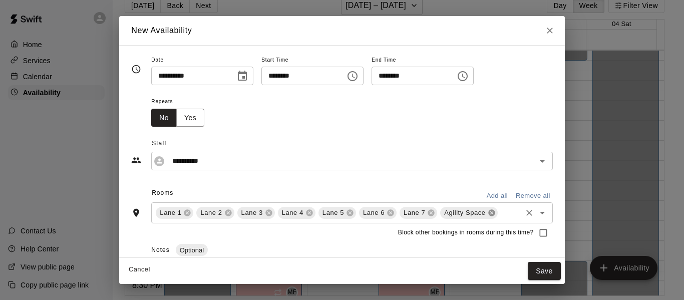
click at [490, 212] on icon at bounding box center [491, 213] width 7 height 7
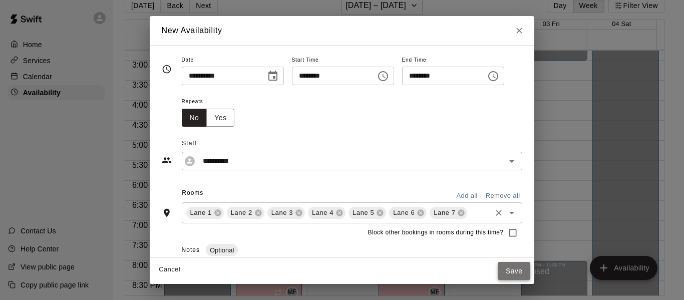
click at [523, 270] on button "Save" at bounding box center [514, 271] width 33 height 19
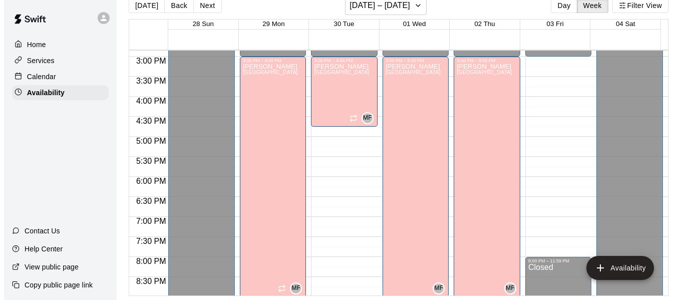
scroll to position [595, 0]
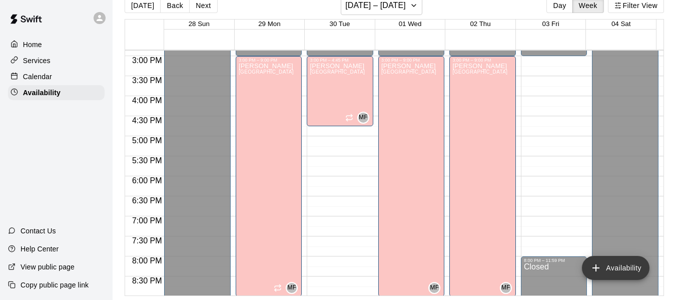
click at [616, 268] on button "Availability" at bounding box center [616, 268] width 68 height 24
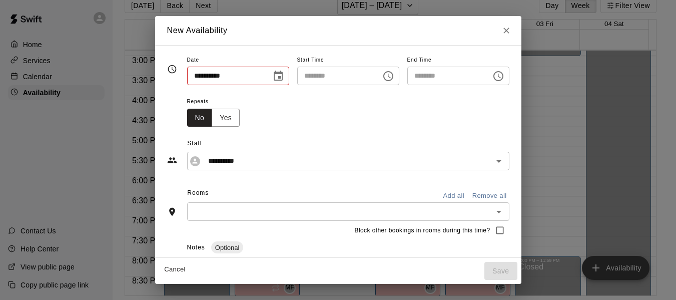
type input "**********"
type input "********"
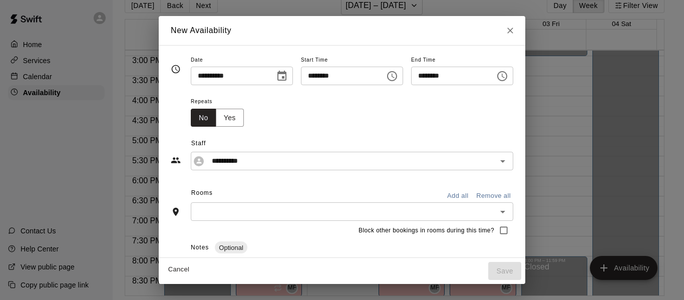
click at [276, 73] on icon "Choose date, selected date is Sep 28, 2025" at bounding box center [282, 76] width 12 height 12
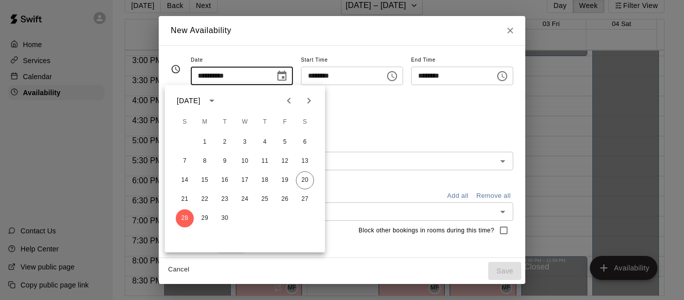
click at [308, 99] on icon "Next month" at bounding box center [309, 101] width 4 height 6
click at [286, 140] on button "3" at bounding box center [285, 142] width 18 height 18
type input "**********"
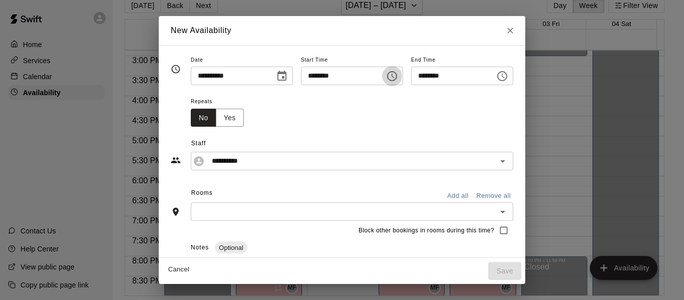
click at [394, 77] on icon "Choose time, selected time is 8:00 AM" at bounding box center [392, 76] width 3 height 5
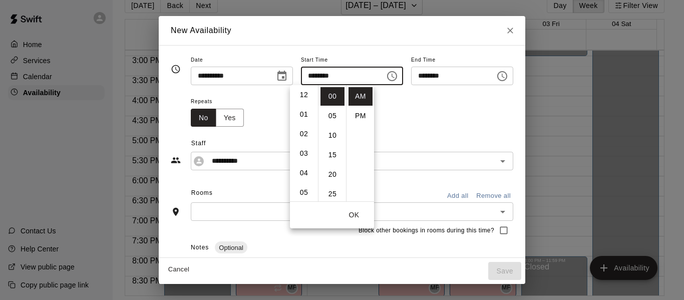
scroll to position [0, 0]
click at [302, 152] on li "03" at bounding box center [304, 155] width 24 height 19
click at [361, 112] on li "PM" at bounding box center [360, 116] width 24 height 19
type input "********"
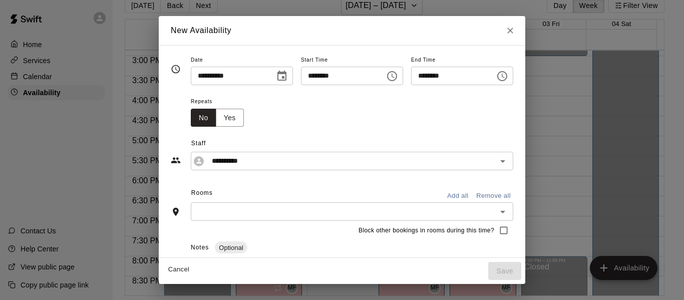
scroll to position [18, 0]
click at [505, 74] on icon "Choose time, selected time is 3:30 PM" at bounding box center [503, 76] width 3 height 5
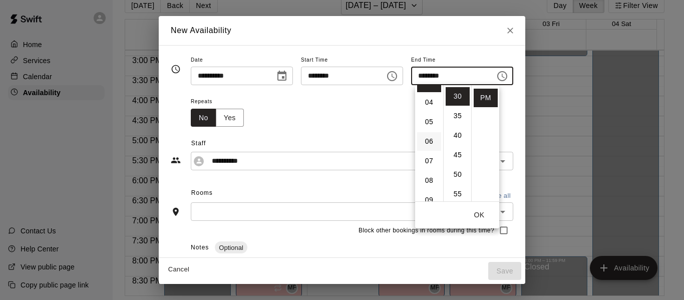
scroll to position [66, 0]
click at [427, 147] on li "06" at bounding box center [429, 148] width 24 height 19
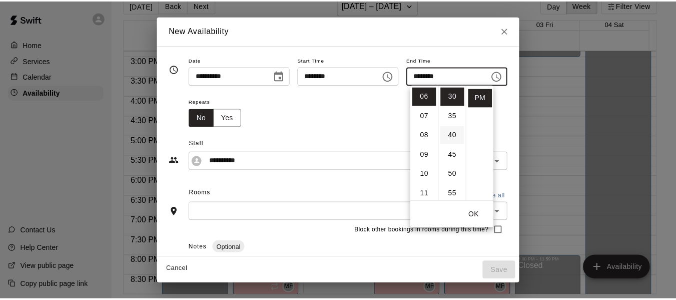
scroll to position [0, 0]
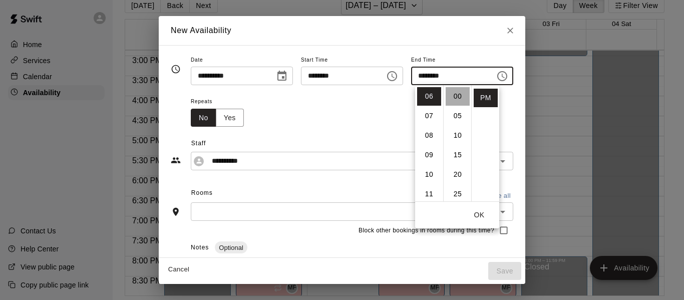
click at [453, 96] on li "00" at bounding box center [458, 96] width 24 height 19
type input "********"
click at [476, 212] on button "OK" at bounding box center [479, 215] width 32 height 19
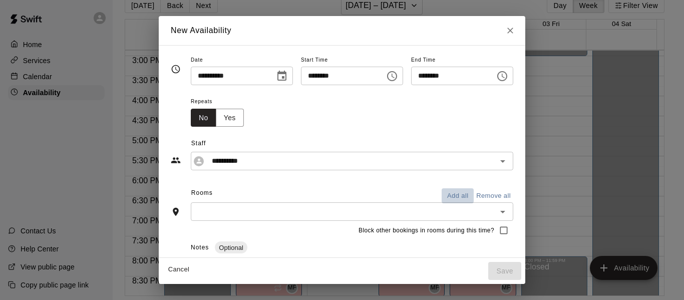
click at [474, 192] on button "Add all" at bounding box center [458, 196] width 32 height 16
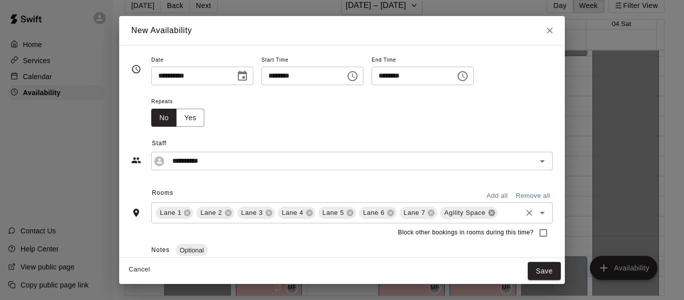
click at [489, 214] on icon at bounding box center [491, 213] width 7 height 7
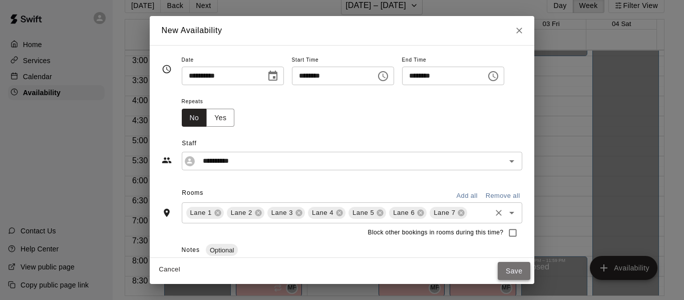
click at [525, 267] on button "Save" at bounding box center [514, 271] width 33 height 19
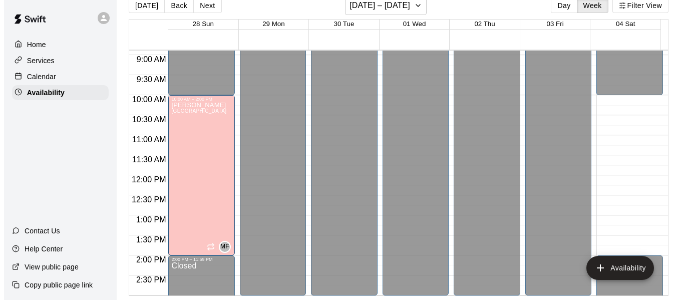
scroll to position [354, 0]
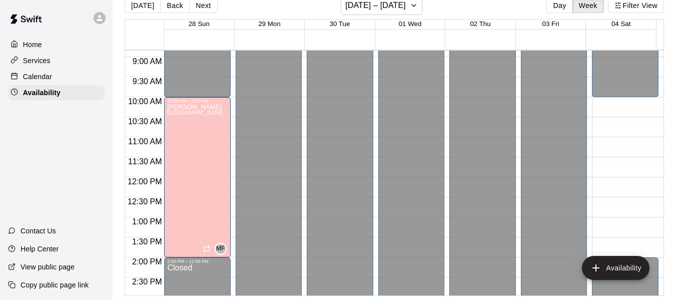
click at [613, 108] on div "12:00 AM – 10:00 AM Closed 2:00 PM – 11:59 PM Closed" at bounding box center [625, 177] width 67 height 961
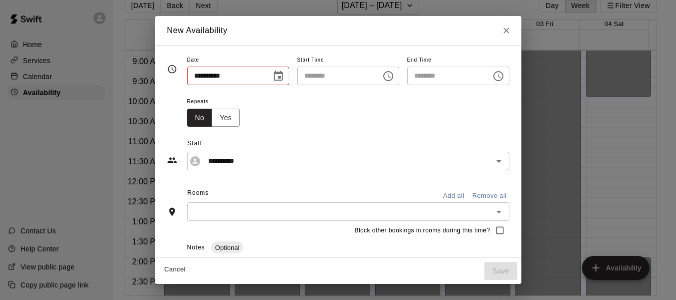
type input "**********"
type input "********"
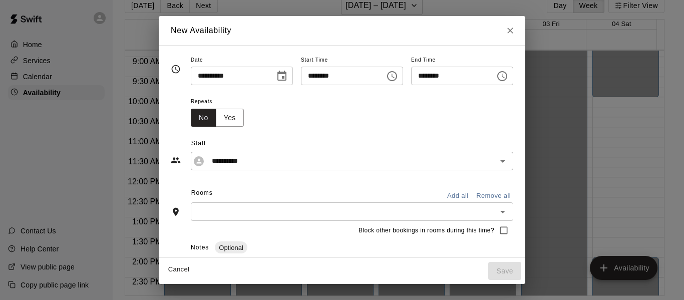
click at [396, 78] on icon "Choose time, selected time is 10:15 AM" at bounding box center [392, 76] width 12 height 12
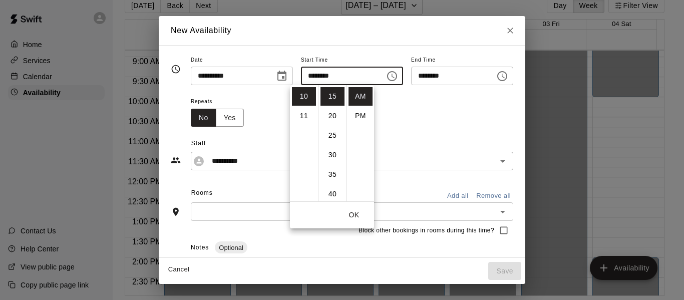
scroll to position [0, 0]
click at [331, 95] on li "00" at bounding box center [332, 96] width 24 height 19
type input "********"
click at [349, 216] on button "OK" at bounding box center [354, 215] width 32 height 19
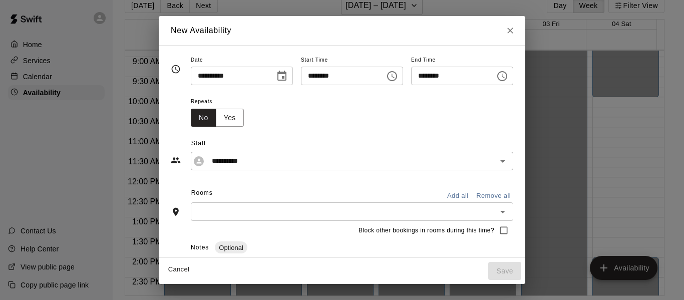
click at [507, 80] on icon "Choose time, selected time is 10:45 AM" at bounding box center [502, 76] width 10 height 10
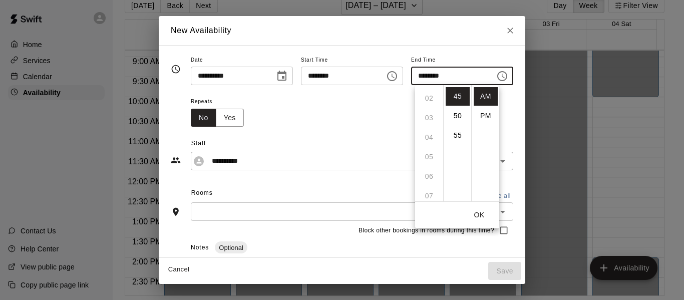
scroll to position [38, 0]
click at [482, 115] on li "PM" at bounding box center [486, 116] width 24 height 19
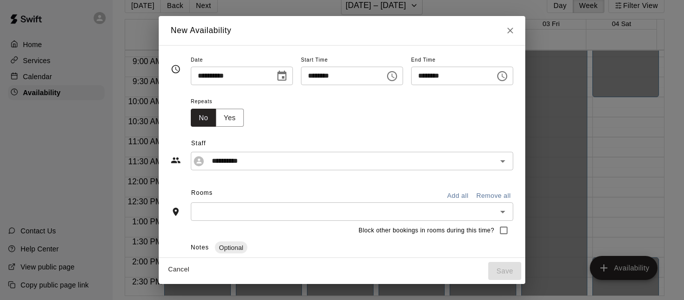
scroll to position [149, 0]
click at [508, 73] on icon "Choose time, selected time is 10:45 PM" at bounding box center [502, 76] width 12 height 12
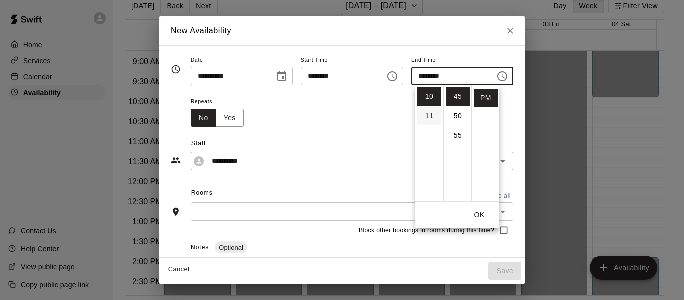
scroll to position [0, 0]
click at [426, 135] on li "02" at bounding box center [429, 135] width 24 height 19
click at [453, 94] on li "00" at bounding box center [458, 96] width 24 height 19
type input "********"
click at [480, 215] on button "OK" at bounding box center [479, 215] width 32 height 19
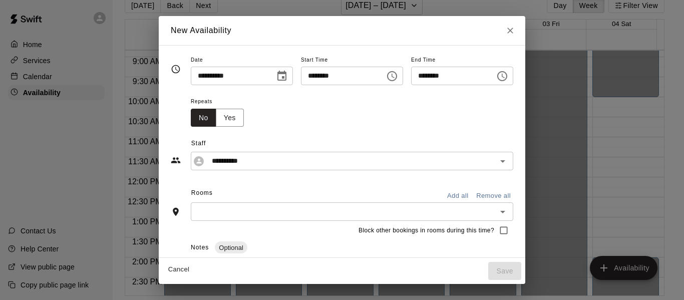
click at [474, 196] on button "Add all" at bounding box center [458, 196] width 32 height 16
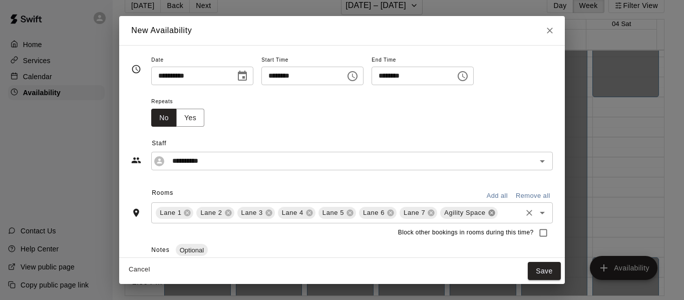
click at [489, 213] on icon at bounding box center [492, 213] width 8 height 8
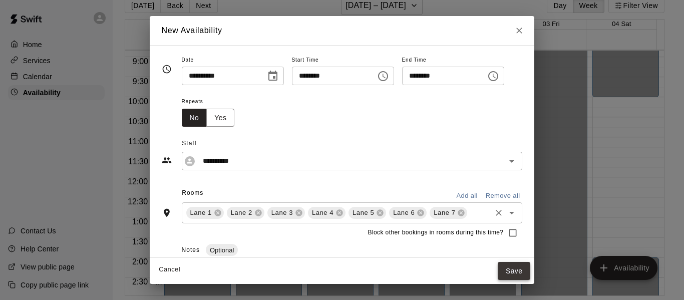
click at [524, 272] on button "Save" at bounding box center [514, 271] width 33 height 19
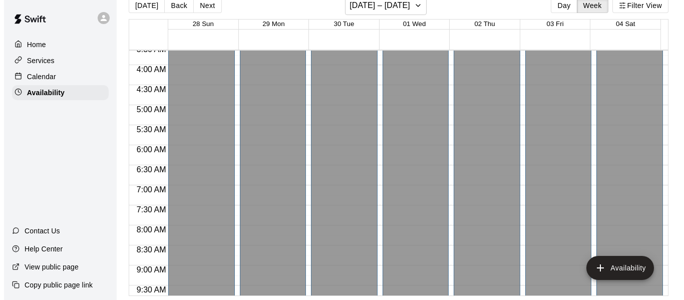
scroll to position [145, 0]
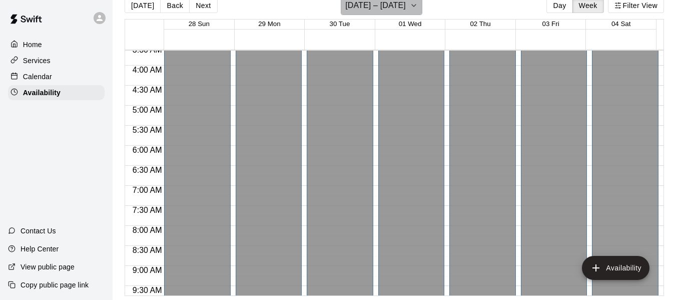
click at [418, 5] on icon "button" at bounding box center [414, 5] width 8 height 12
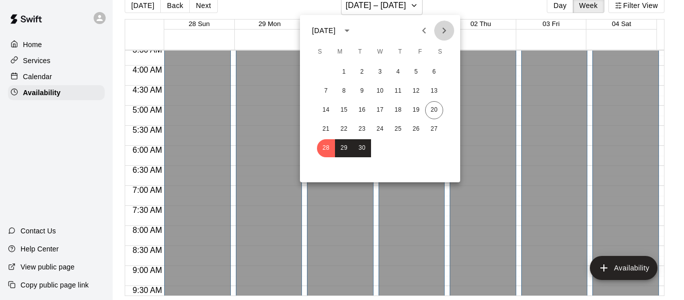
click at [441, 29] on icon "Next month" at bounding box center [444, 31] width 12 height 12
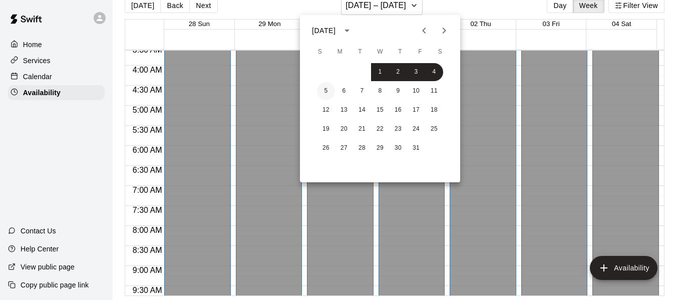
click at [324, 90] on button "5" at bounding box center [326, 91] width 18 height 18
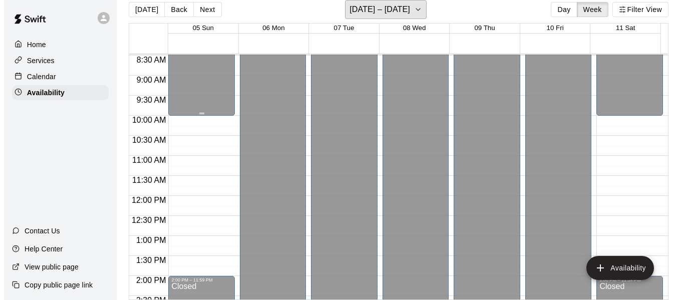
scroll to position [340, 0]
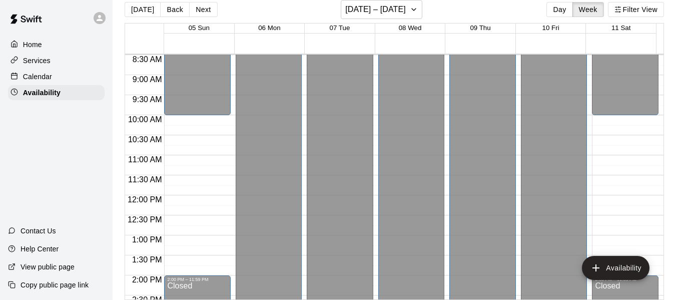
click at [196, 123] on div "12:00 AM – 10:00 AM Closed 2:00 PM – 11:59 PM Closed" at bounding box center [197, 195] width 67 height 961
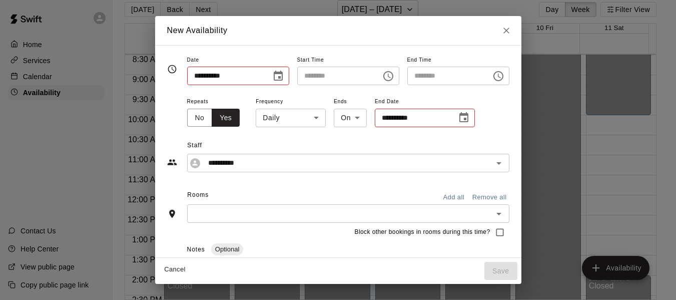
type input "**********"
type input "********"
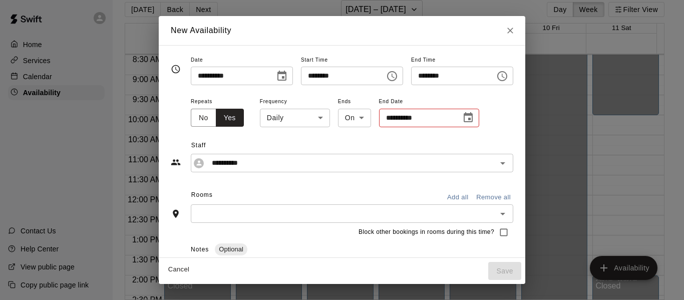
click at [508, 78] on icon "Choose time, selected time is 10:30 AM" at bounding box center [502, 76] width 12 height 12
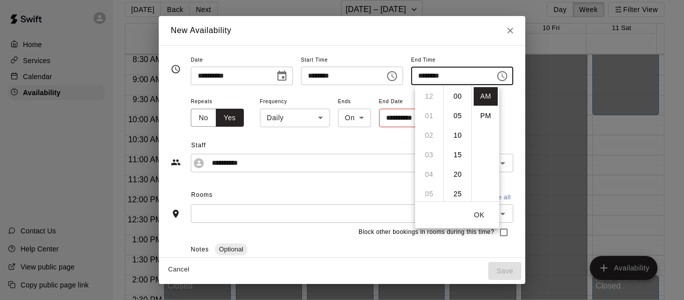
scroll to position [117, 0]
click at [489, 117] on li "PM" at bounding box center [486, 116] width 24 height 19
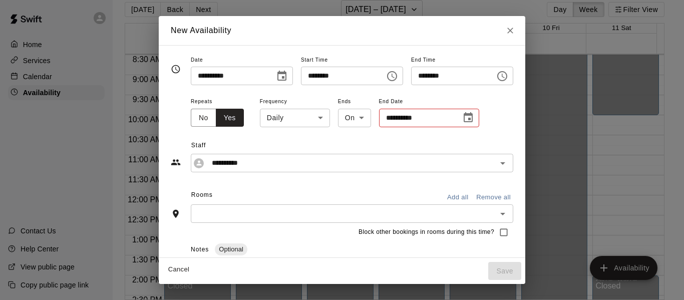
scroll to position [18, 0]
click at [508, 74] on icon "Choose time, selected time is 10:30 PM" at bounding box center [502, 76] width 12 height 12
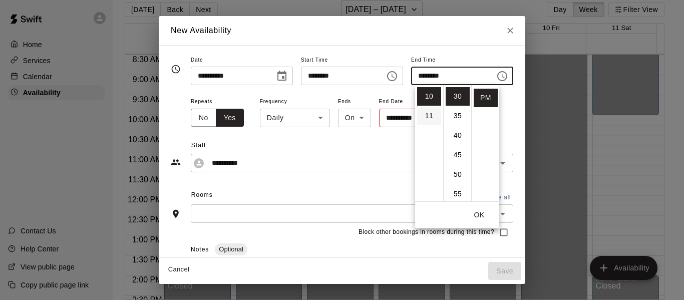
scroll to position [0, 0]
click at [429, 153] on li "03" at bounding box center [429, 155] width 24 height 19
click at [456, 94] on li "00" at bounding box center [458, 96] width 24 height 19
type input "********"
click at [478, 213] on button "OK" at bounding box center [479, 215] width 32 height 19
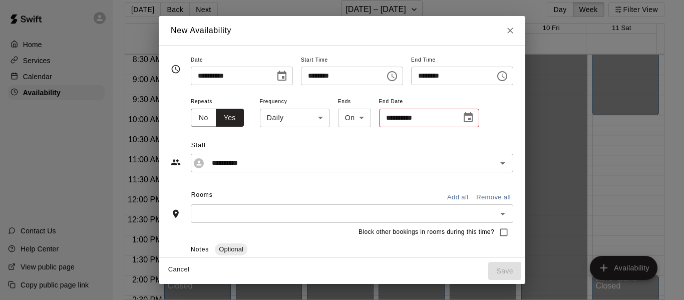
click at [472, 199] on button "Add all" at bounding box center [458, 198] width 32 height 16
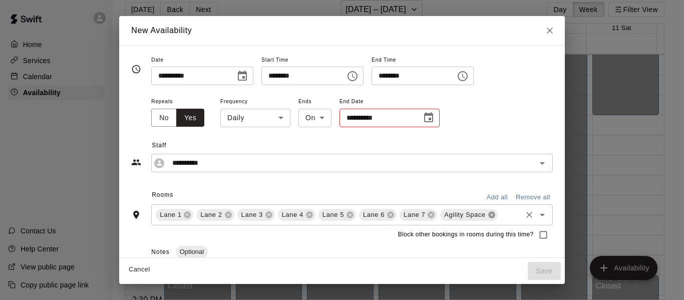
click at [489, 215] on icon at bounding box center [492, 215] width 8 height 8
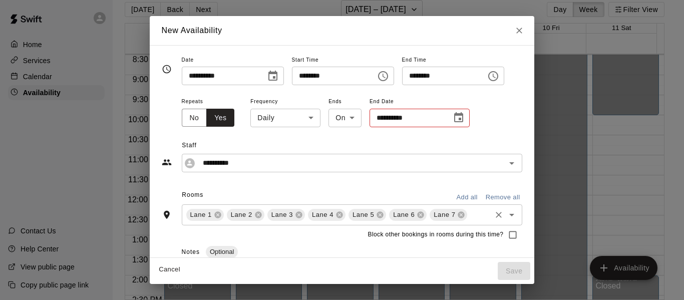
click at [474, 127] on div "**********" at bounding box center [352, 112] width 341 height 34
click at [182, 112] on button "No" at bounding box center [195, 118] width 26 height 19
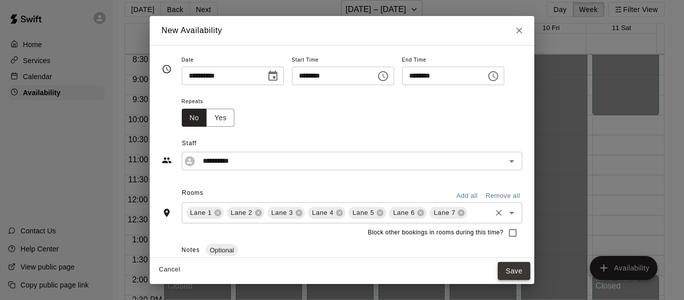
click at [531, 272] on button "Save" at bounding box center [514, 271] width 33 height 19
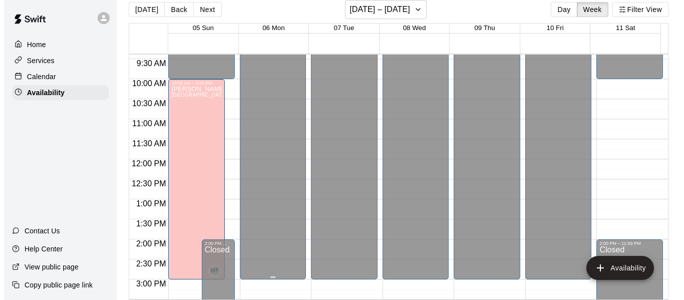
scroll to position [376, 0]
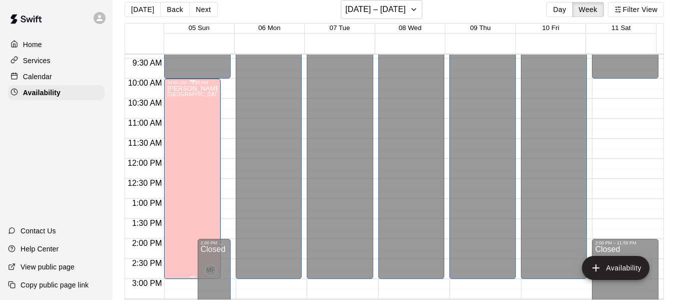
click at [185, 155] on div "[PERSON_NAME][GEOGRAPHIC_DATA][PERSON_NAME][PERSON_NAME][PERSON_NAME][PERSON_NA…" at bounding box center [192, 235] width 51 height 300
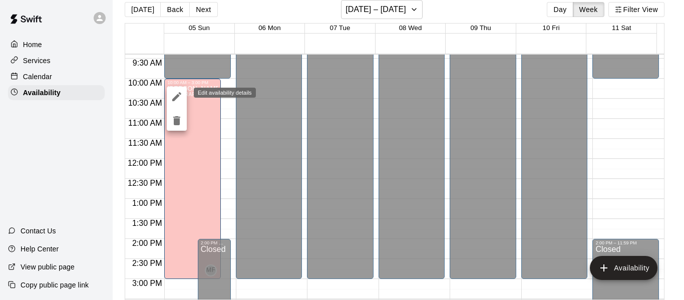
click at [176, 96] on icon "edit" at bounding box center [176, 96] width 9 height 9
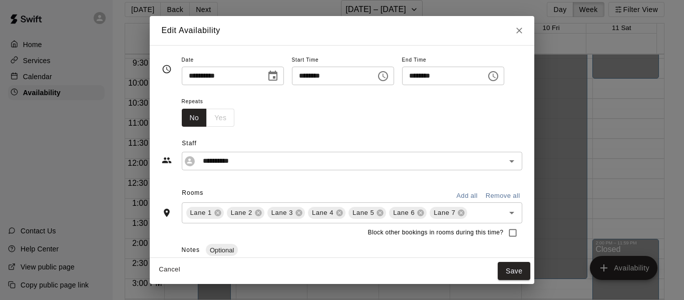
click at [499, 73] on icon "Choose time, selected time is 3:00 PM" at bounding box center [493, 76] width 12 height 12
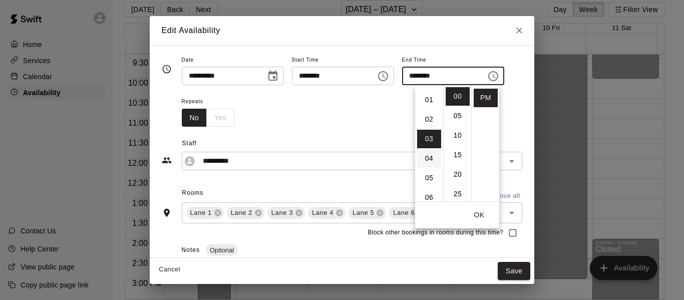
scroll to position [16, 0]
click at [424, 121] on li "02" at bounding box center [429, 120] width 24 height 19
type input "********"
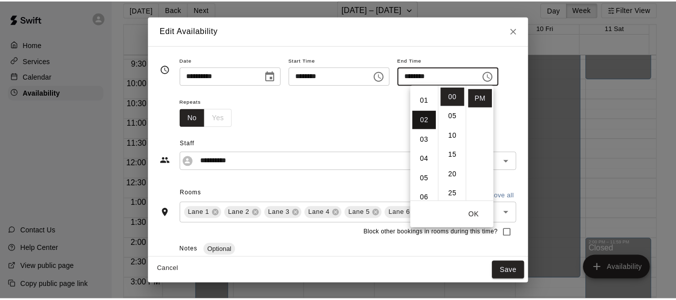
scroll to position [39, 0]
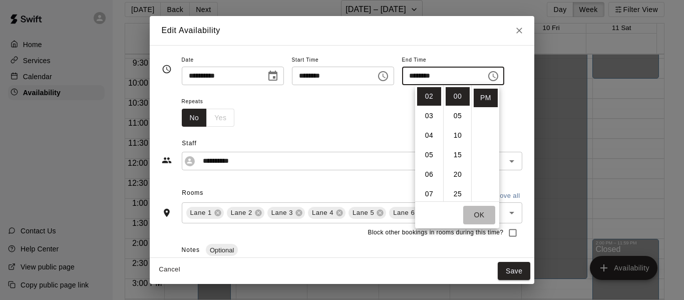
click at [476, 209] on button "OK" at bounding box center [479, 215] width 32 height 19
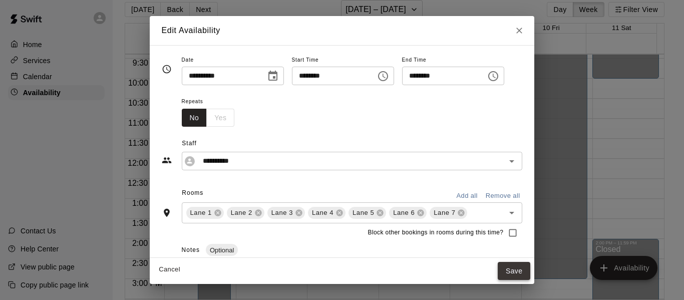
click at [526, 272] on button "Save" at bounding box center [514, 271] width 33 height 19
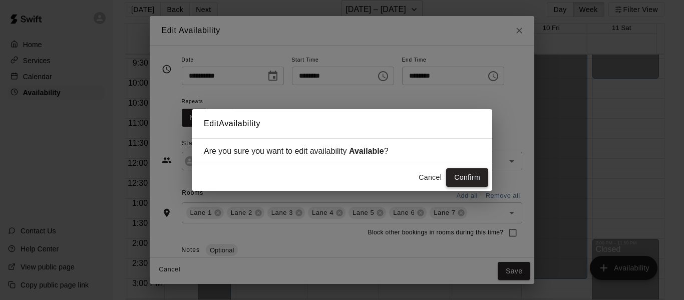
click at [470, 178] on button "Confirm" at bounding box center [467, 177] width 42 height 19
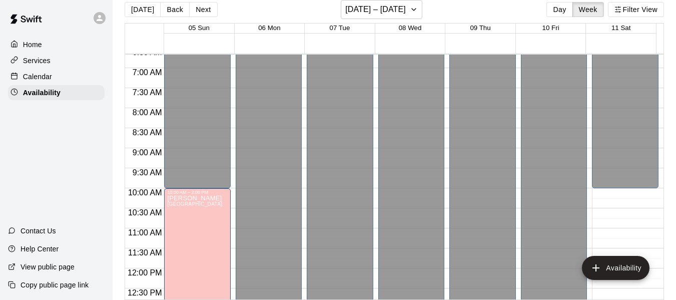
scroll to position [262, 0]
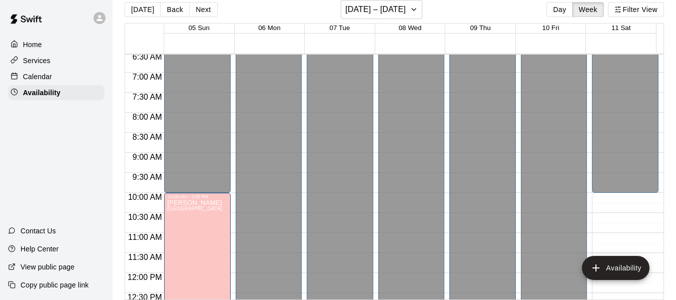
click at [33, 42] on p "Home" at bounding box center [32, 45] width 19 height 10
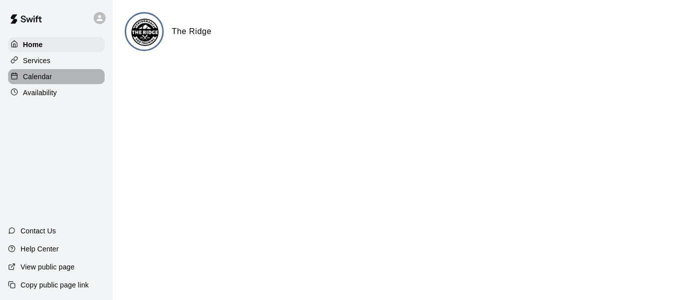
click at [44, 74] on p "Calendar" at bounding box center [37, 77] width 29 height 10
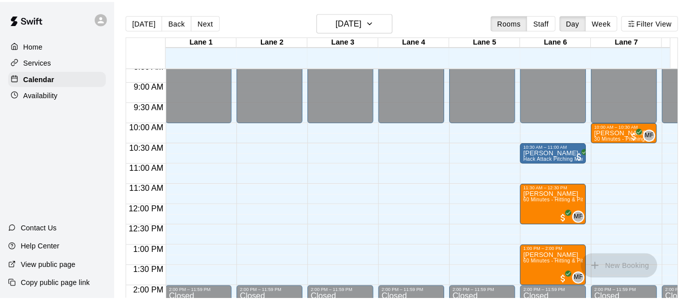
scroll to position [348, 0]
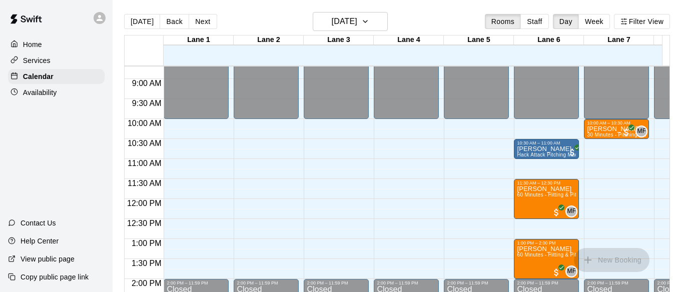
click at [39, 42] on p "Home" at bounding box center [32, 45] width 19 height 10
